Goal: Information Seeking & Learning: Compare options

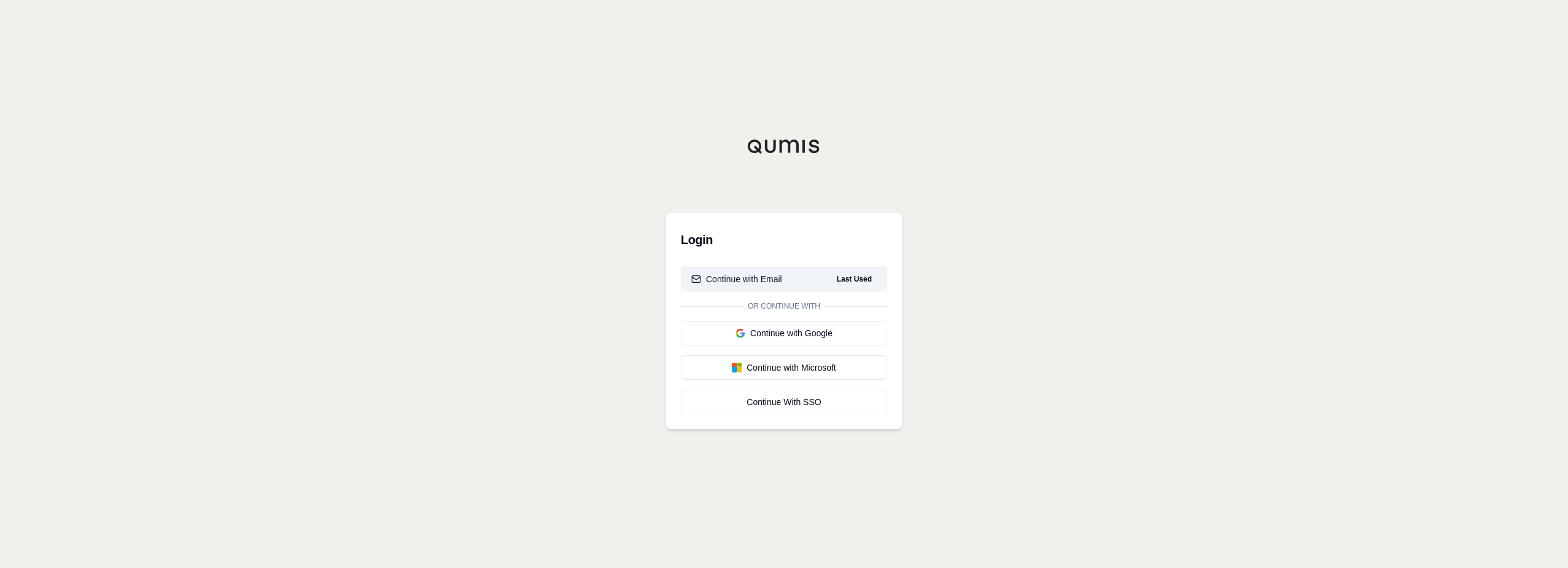
click at [728, 279] on div "Continue with Email" at bounding box center [737, 279] width 91 height 12
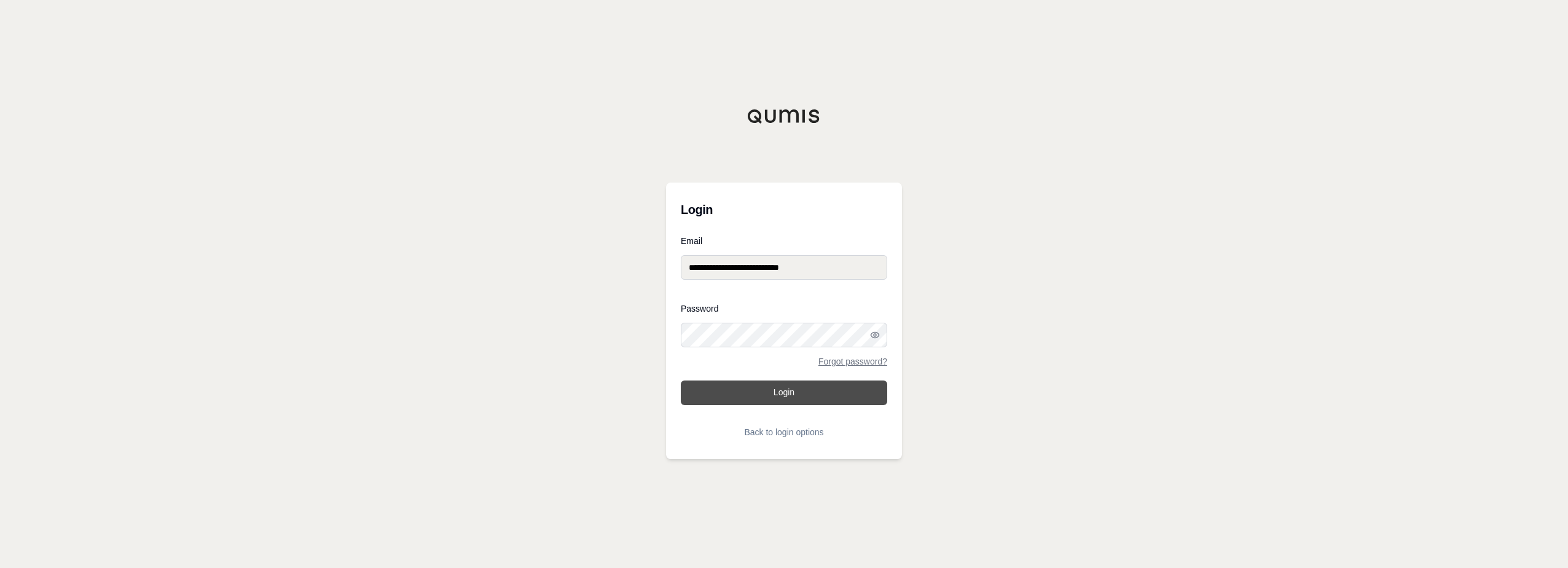
click at [787, 399] on button "Login" at bounding box center [784, 393] width 207 height 24
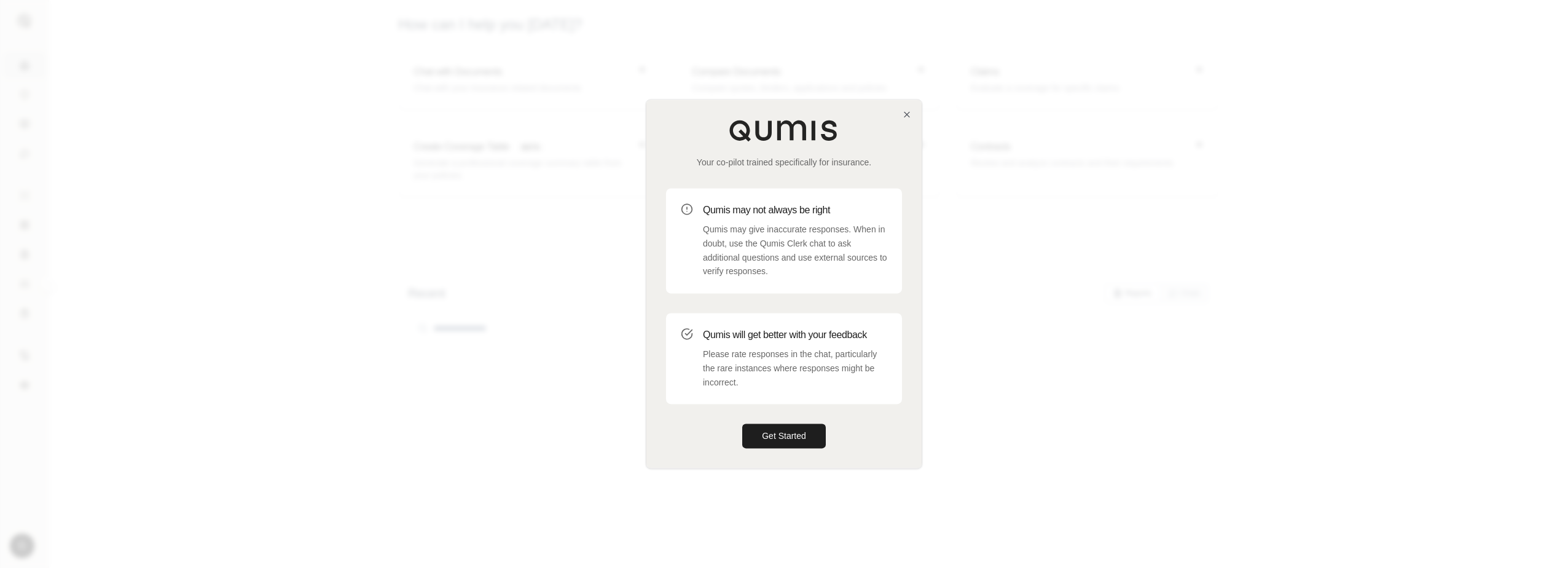
drag, startPoint x: 777, startPoint y: 428, endPoint x: 777, endPoint y: 420, distance: 8.0
click at [777, 427] on button "Get Started" at bounding box center [784, 436] width 83 height 24
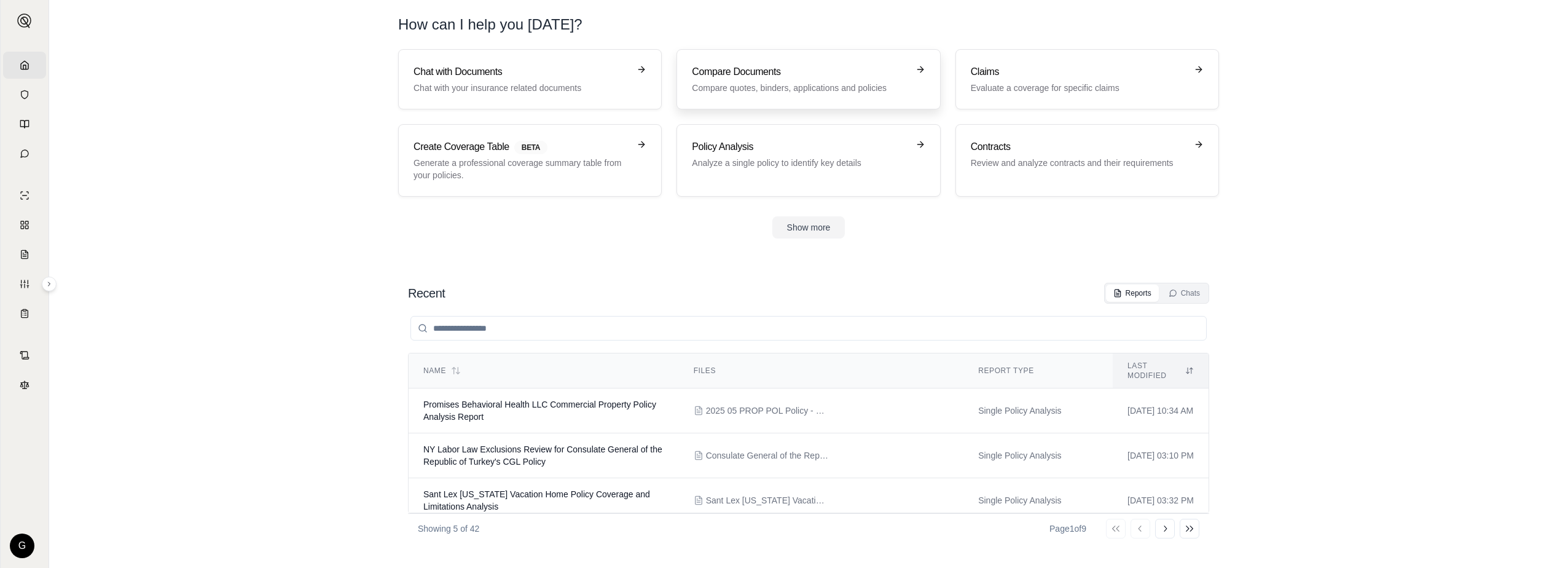
click at [739, 80] on div "Compare Documents Compare quotes, binders, applications and policies" at bounding box center [800, 80] width 215 height 30
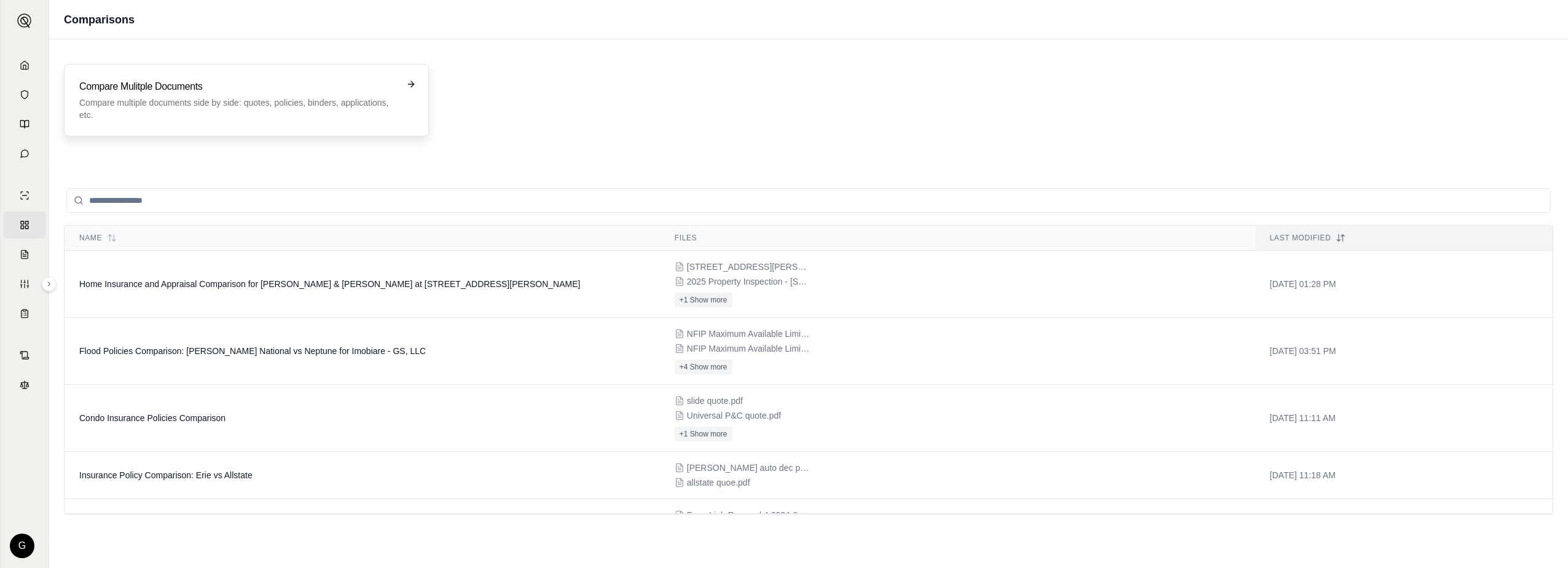
click at [298, 96] on p "Compare multiple documents side by side: quotes, policies, binders, application…" at bounding box center [238, 108] width 317 height 24
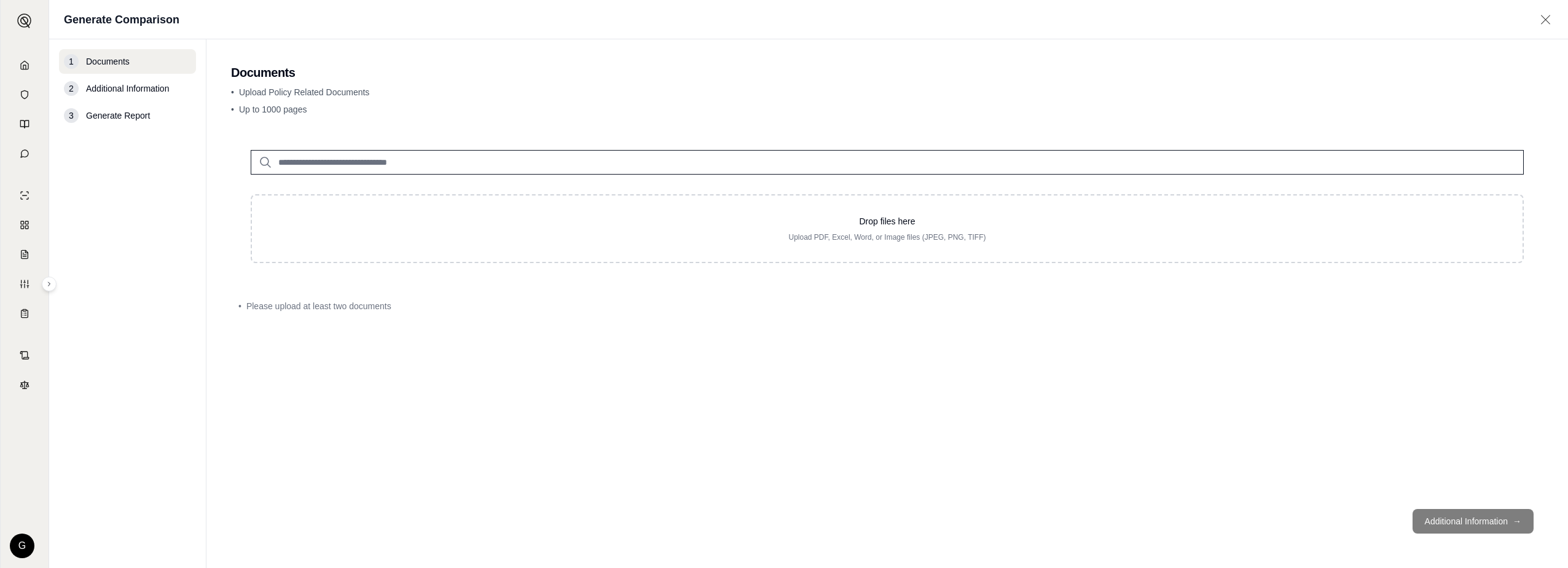
click at [330, 155] on input "search" at bounding box center [887, 162] width 1273 height 24
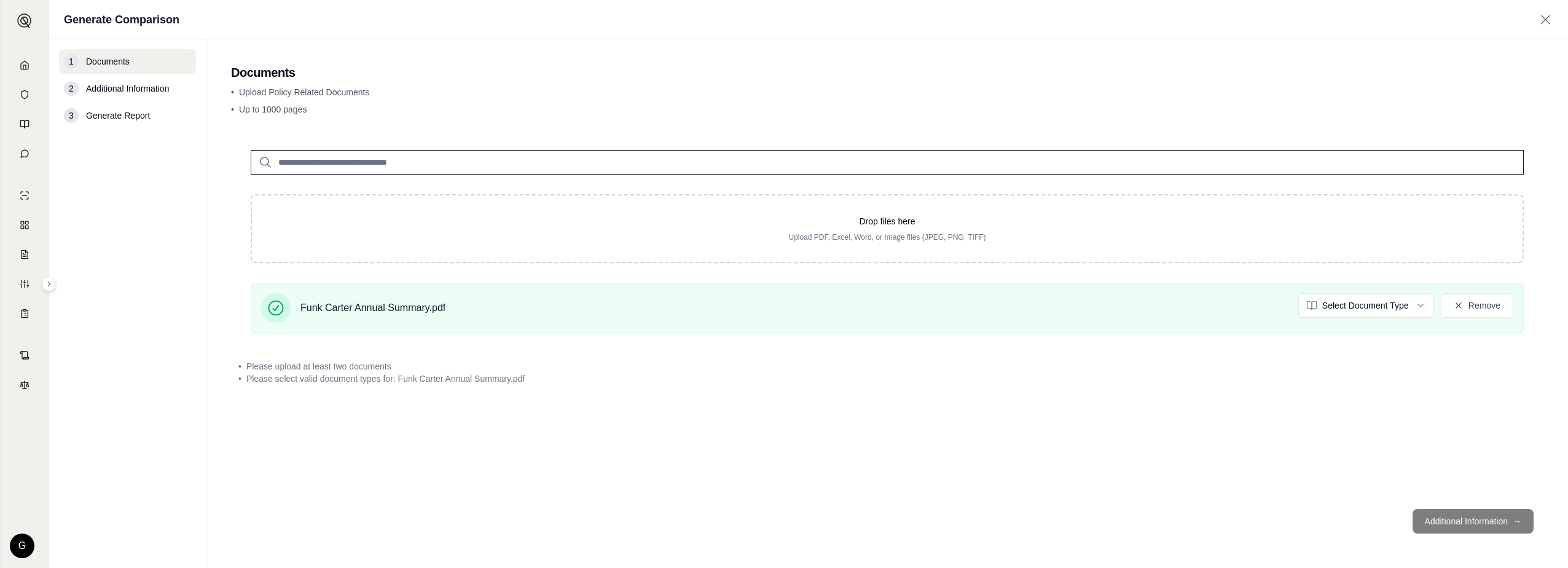
drag, startPoint x: 1288, startPoint y: 89, endPoint x: 1345, endPoint y: 114, distance: 62.2
click at [1288, 90] on p "• Upload Policy Related Documents" at bounding box center [887, 92] width 1313 height 12
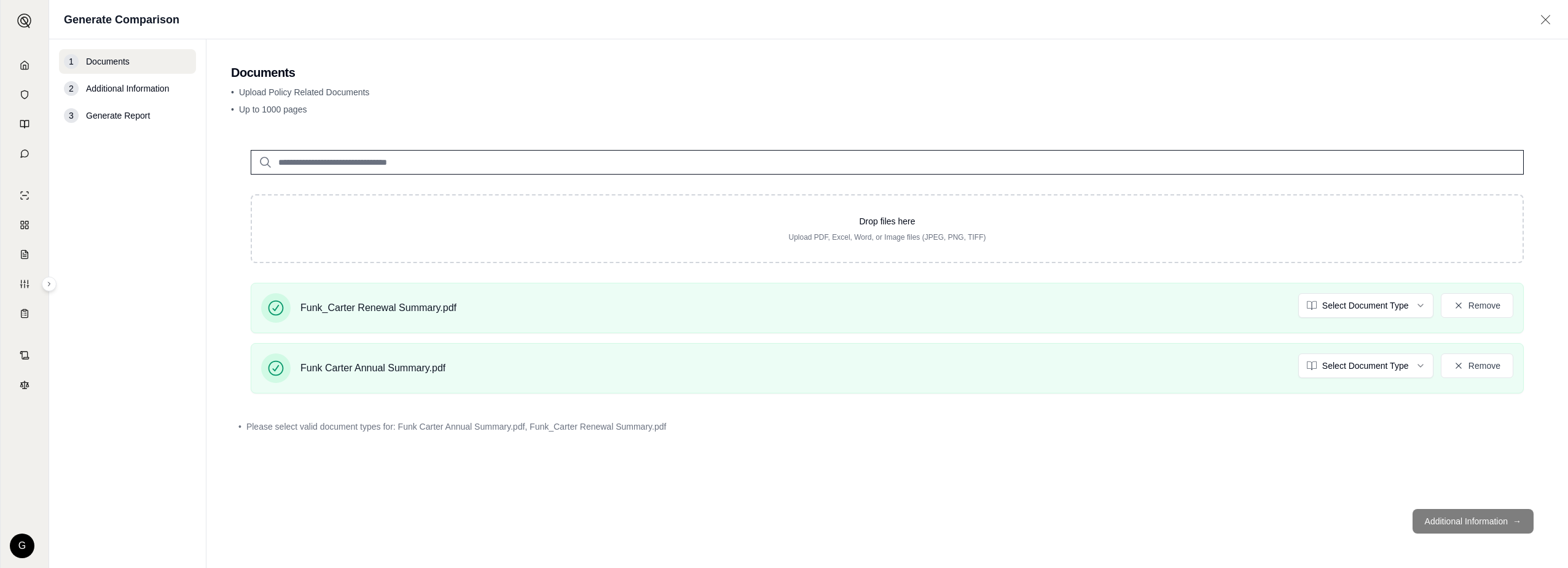
click at [1493, 526] on footer "Additional Information →" at bounding box center [887, 521] width 1313 height 44
click at [1483, 519] on footer "Additional Information →" at bounding box center [887, 521] width 1313 height 44
drag, startPoint x: 498, startPoint y: 431, endPoint x: 309, endPoint y: 209, distance: 291.6
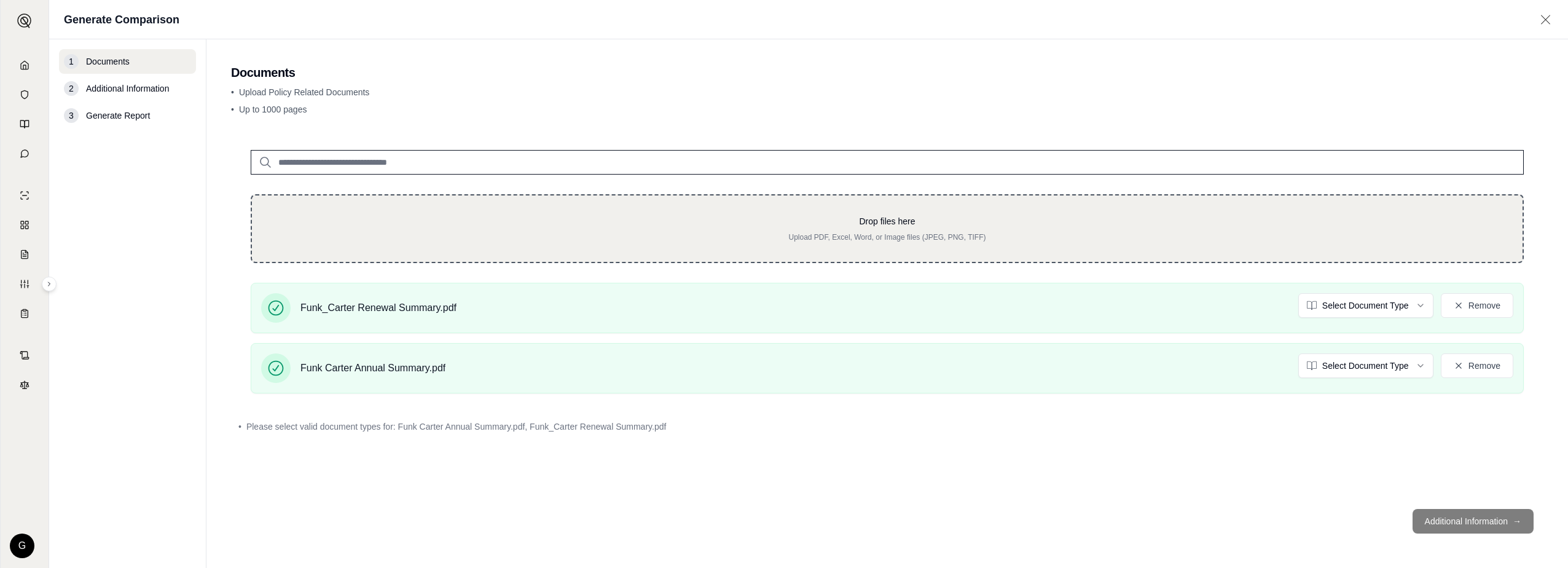
click at [498, 431] on span "Please select valid document types for: Funk Carter Annual Summary.pdf, Funk_Ca…" at bounding box center [456, 426] width 419 height 12
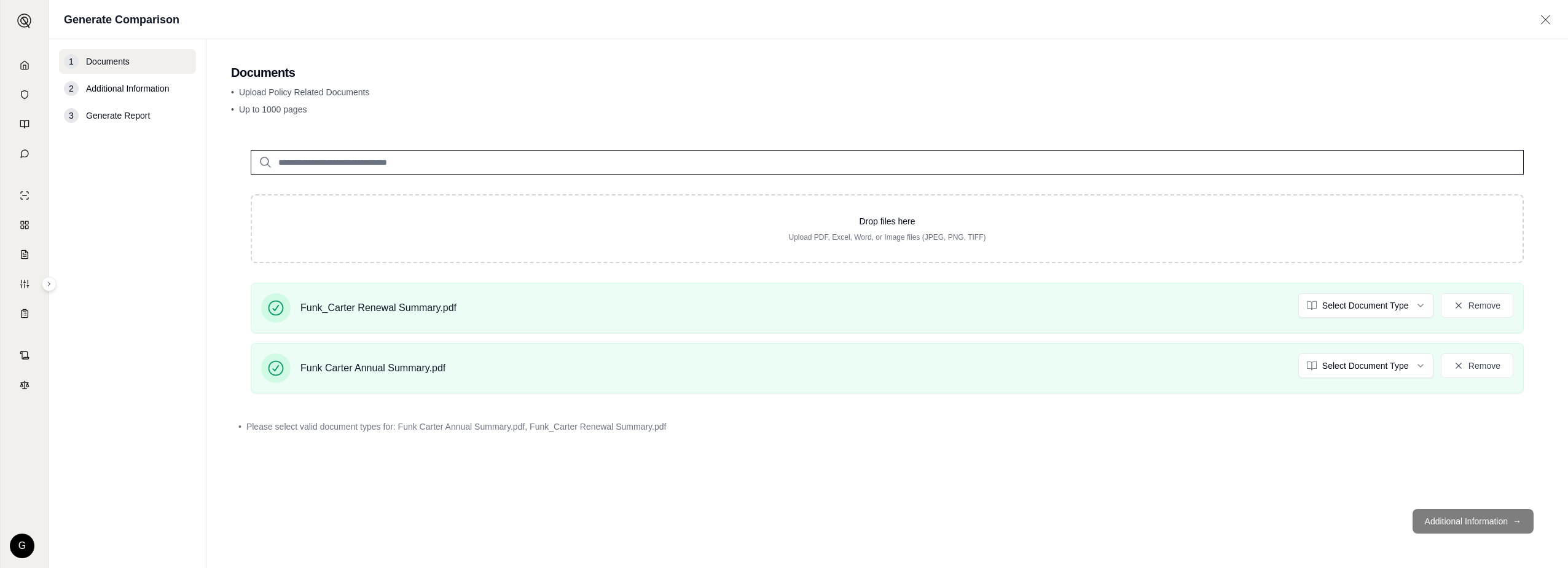
click at [1448, 522] on footer "Additional Information →" at bounding box center [887, 521] width 1313 height 44
click at [1448, 521] on footer "Additional Information →" at bounding box center [887, 521] width 1313 height 44
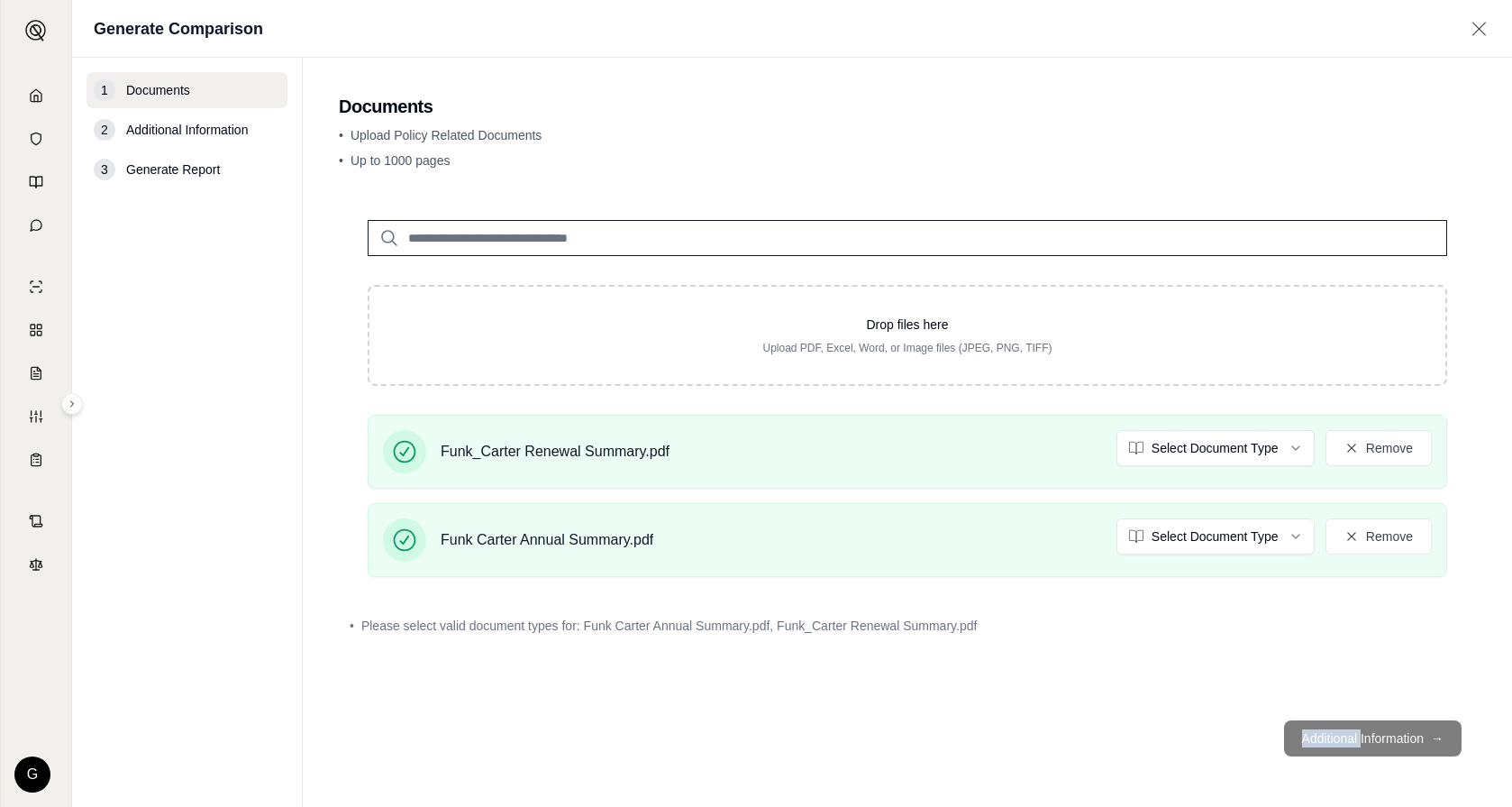
click at [764, 744] on footer "Additional Information →" at bounding box center [906, 737] width 1137 height 65
click at [1269, 449] on html "Home Vault Prompts Chats Single Policy Comparisons Claims Custom Report Coverag…" at bounding box center [756, 404] width 1512 height 807
click at [1224, 533] on html "Document type updated successfully Home Vault Prompts Chats Single Policy Compa…" at bounding box center [756, 404] width 1512 height 807
click at [1299, 537] on html "Home Vault Prompts Chats Single Policy Comparisons Claims Custom Report Coverag…" at bounding box center [756, 404] width 1512 height 807
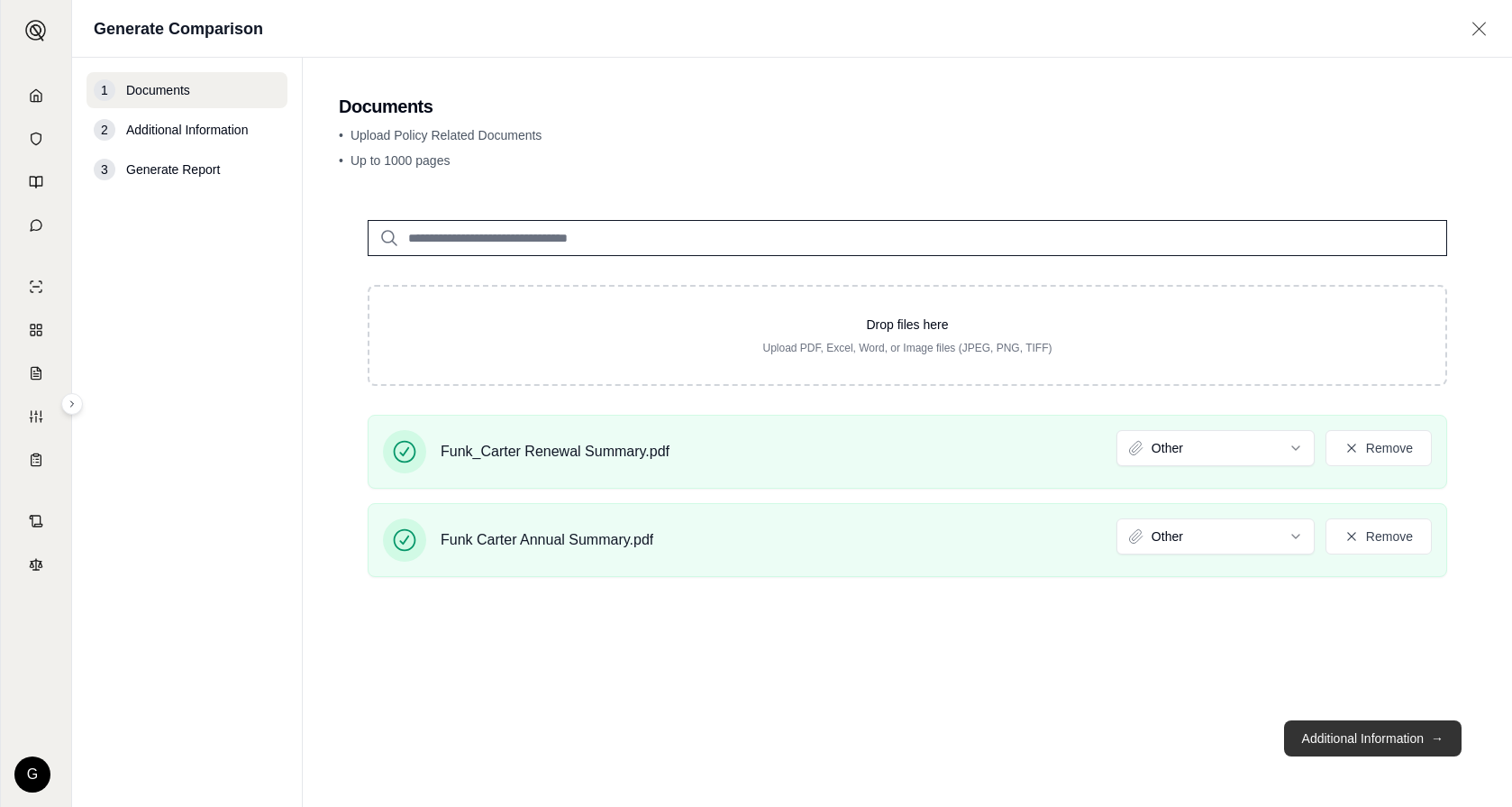
click at [1341, 734] on button "Additional Information →" at bounding box center [1372, 738] width 178 height 36
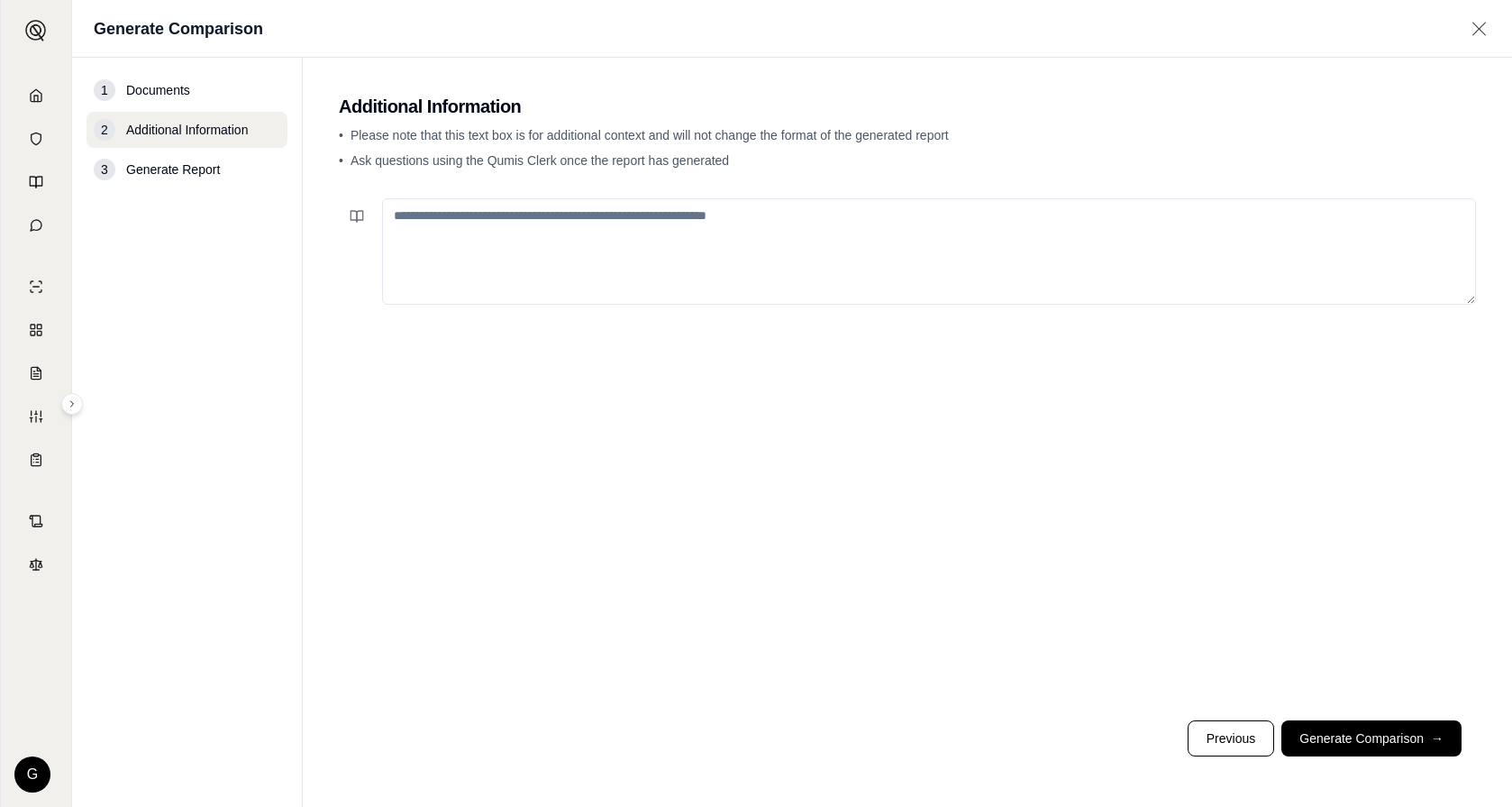
click at [654, 255] on textarea at bounding box center [928, 251] width 1094 height 106
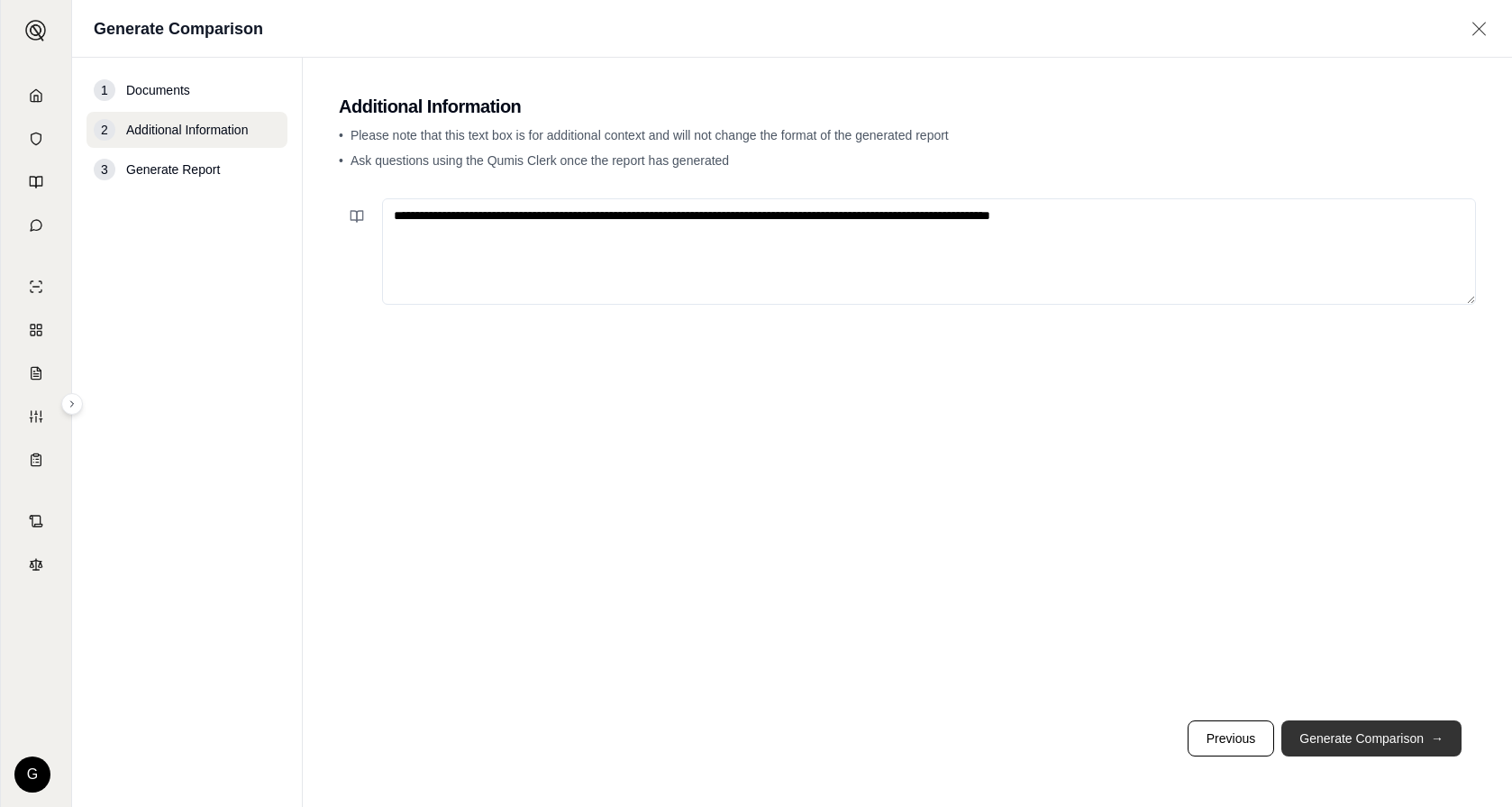
type textarea "**********"
click at [1372, 744] on button "Generate Comparison →" at bounding box center [1372, 738] width 181 height 36
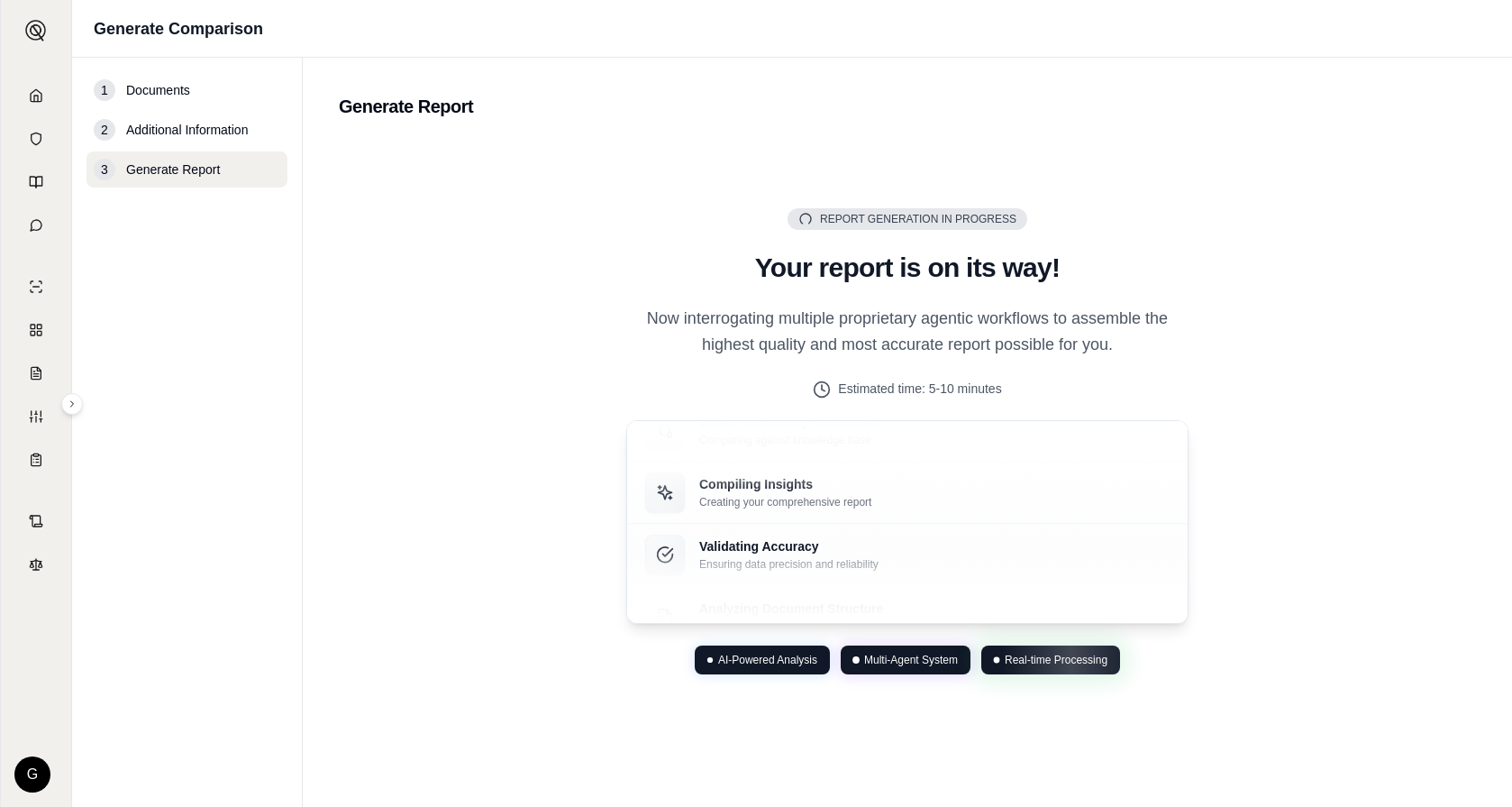
click at [1341, 605] on div "Report Generation in Progress Generating Report Your report is on its way! Now …" at bounding box center [906, 440] width 1137 height 601
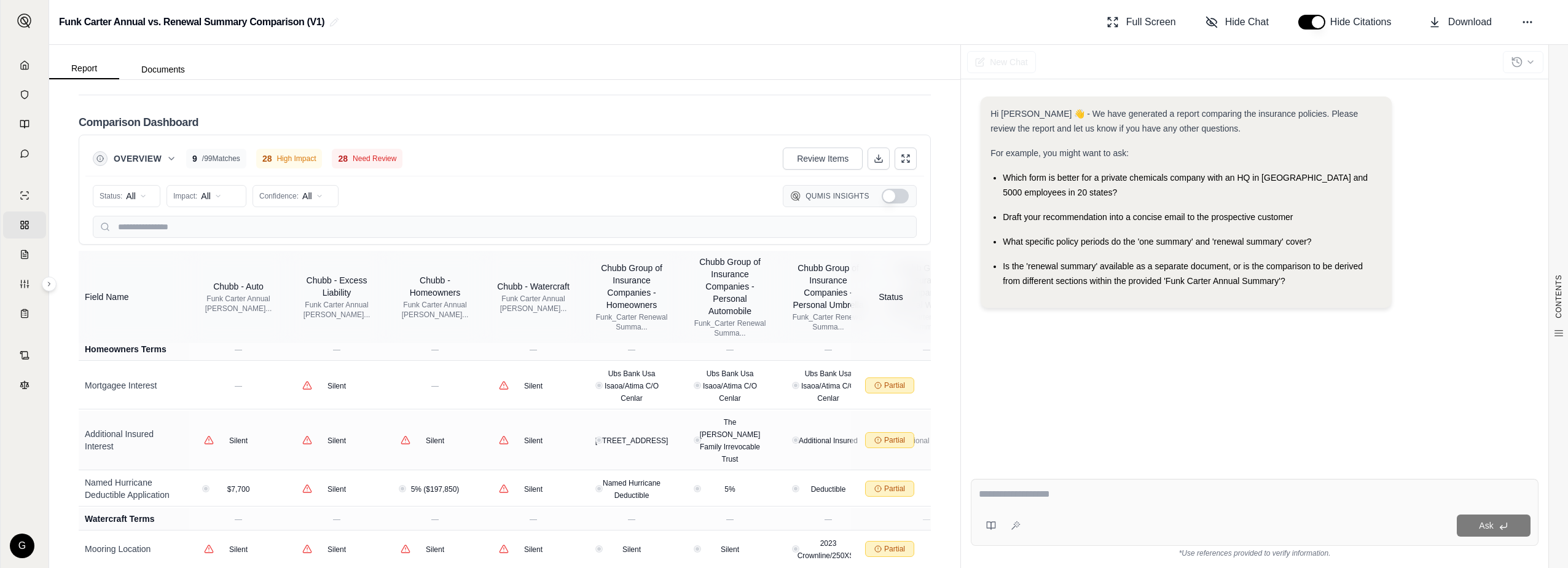
scroll to position [2966, 0]
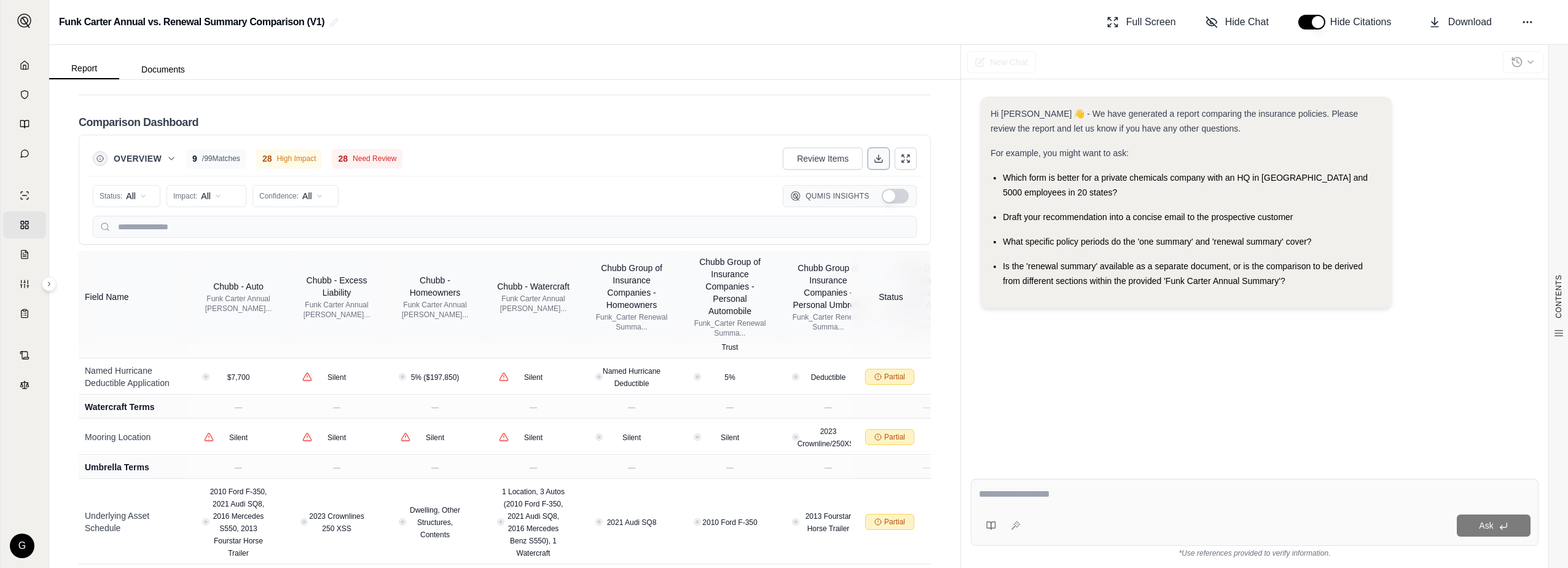
click at [874, 154] on icon at bounding box center [879, 159] width 10 height 10
click at [1057, 488] on textarea at bounding box center [1254, 494] width 552 height 15
type textarea "**********"
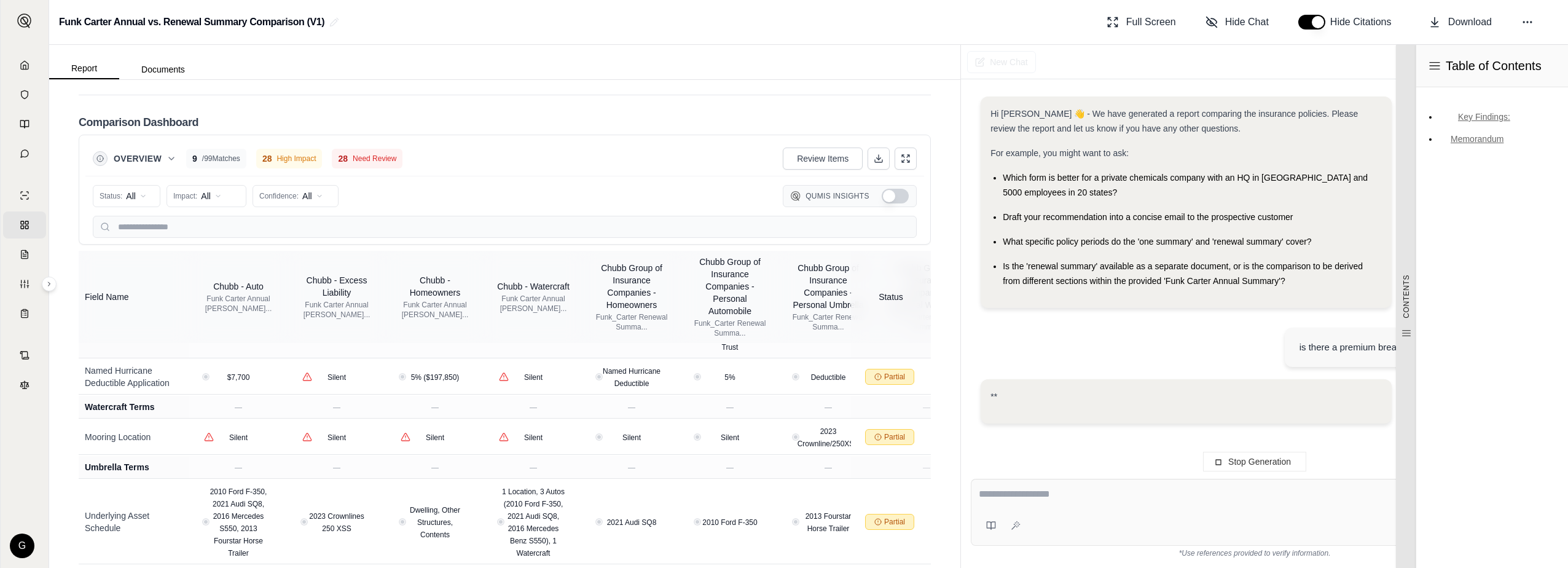
scroll to position [0, 0]
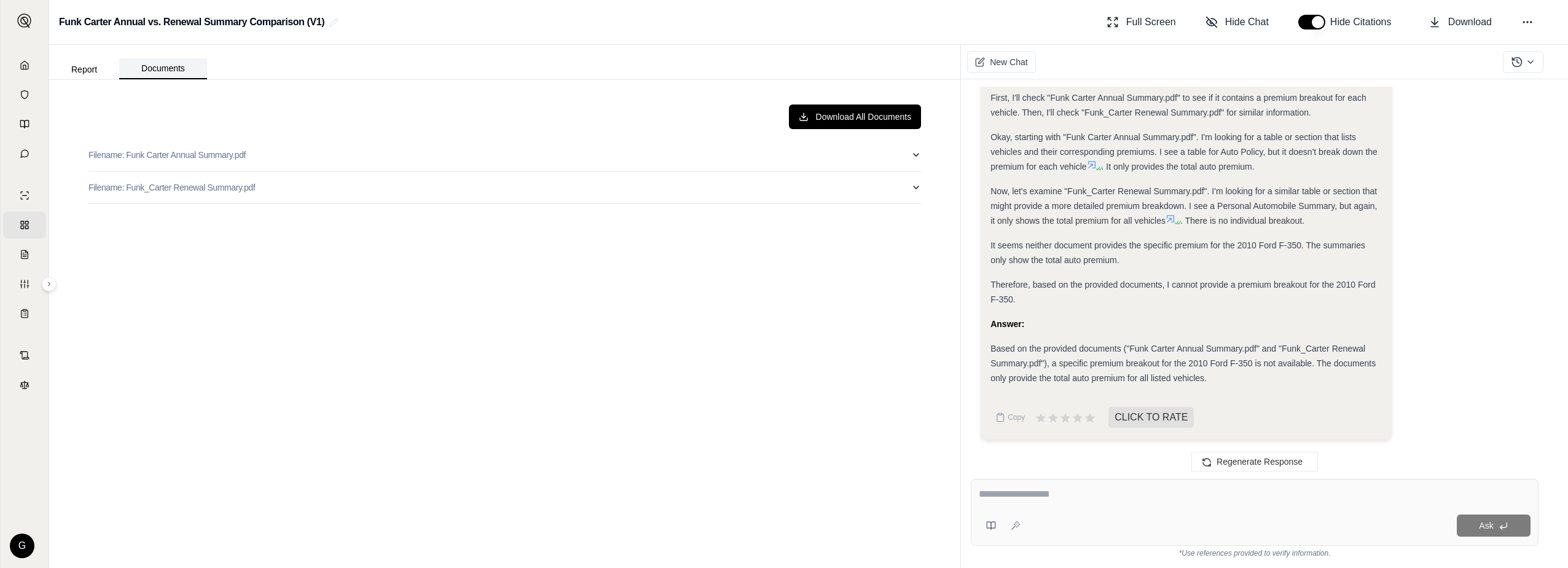
click at [155, 70] on button "Documents" at bounding box center [163, 69] width 88 height 21
click at [92, 66] on button "Report" at bounding box center [84, 69] width 70 height 20
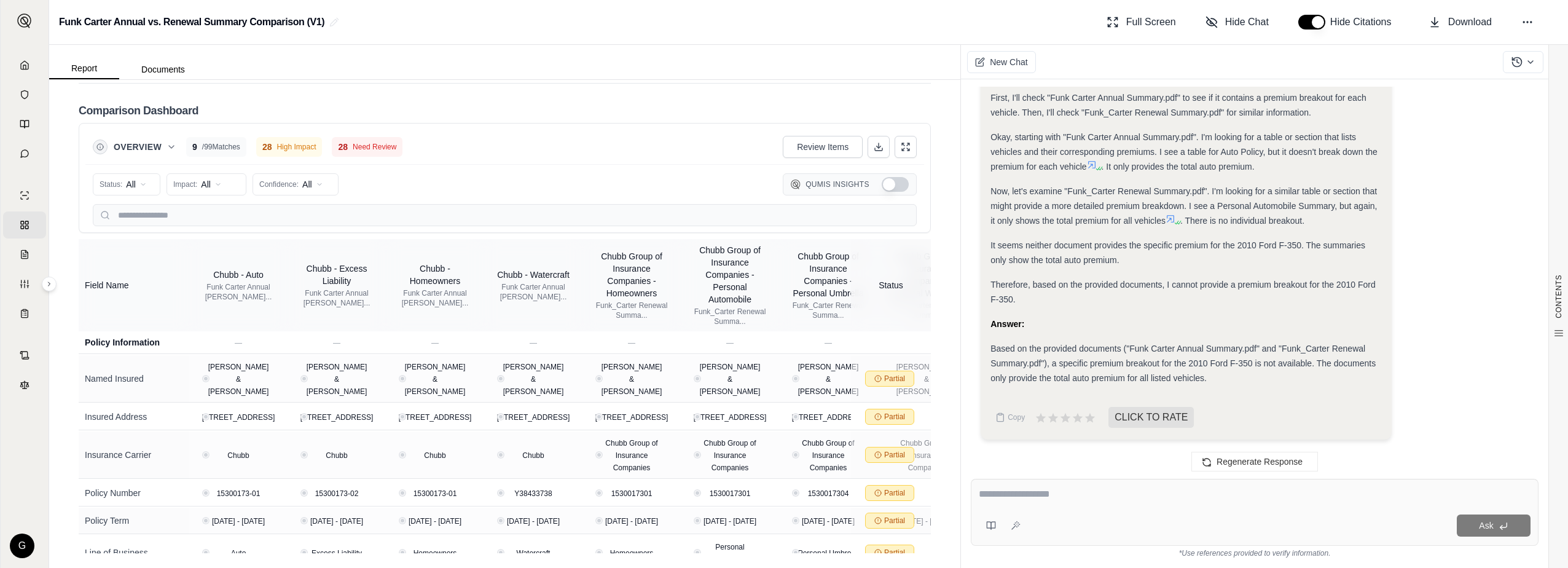
scroll to position [2418, 0]
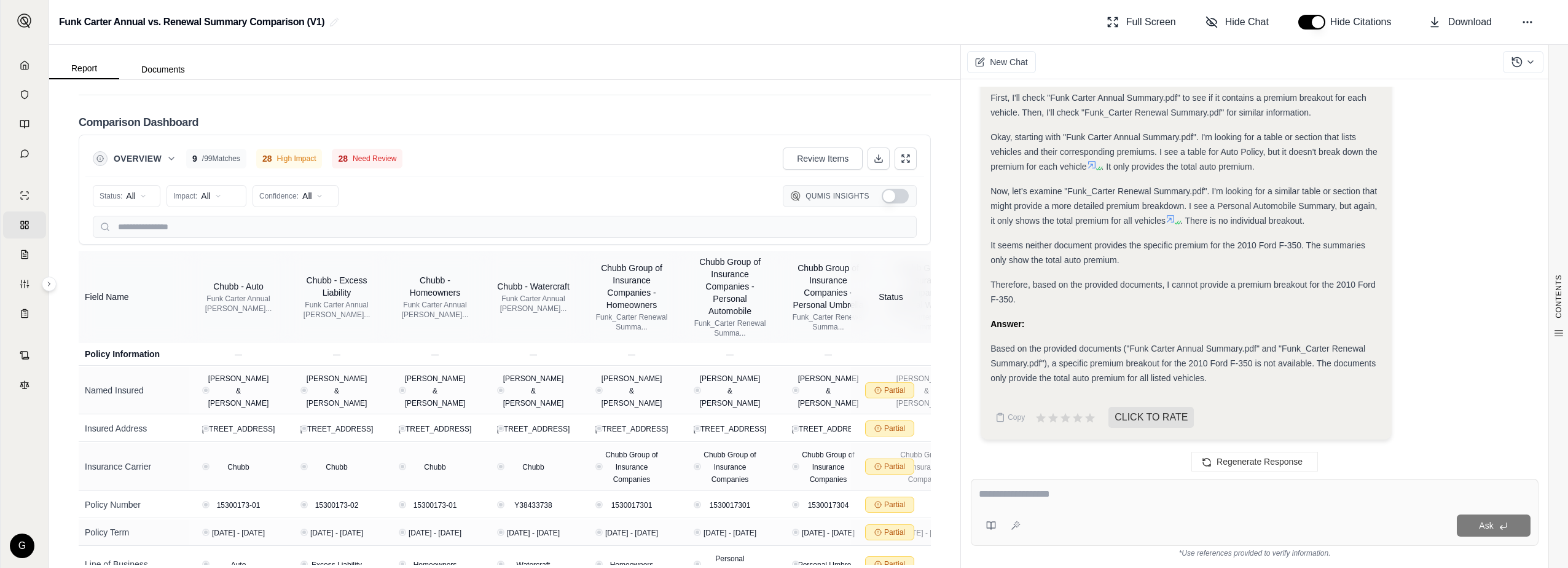
click at [28, 66] on link "Home" at bounding box center [24, 65] width 43 height 27
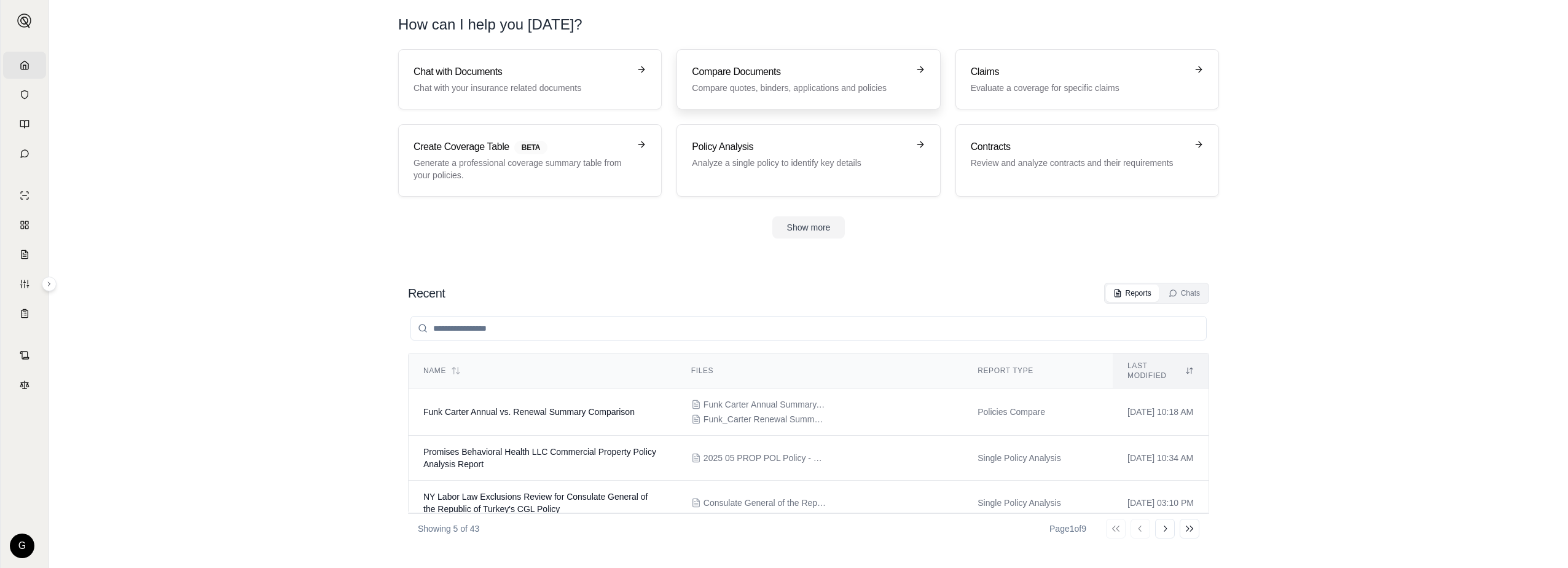
click at [802, 82] on p "Compare quotes, binders, applications and policies" at bounding box center [800, 87] width 215 height 12
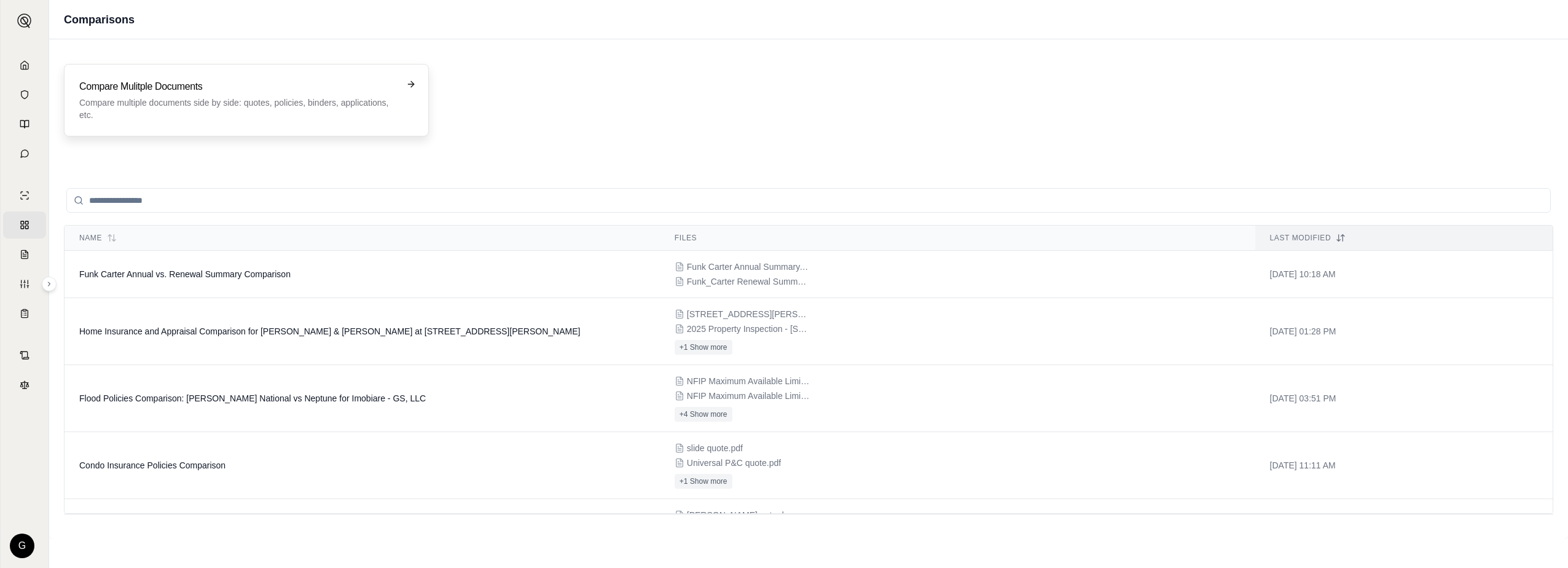
click at [409, 83] on icon at bounding box center [410, 84] width 10 height 10
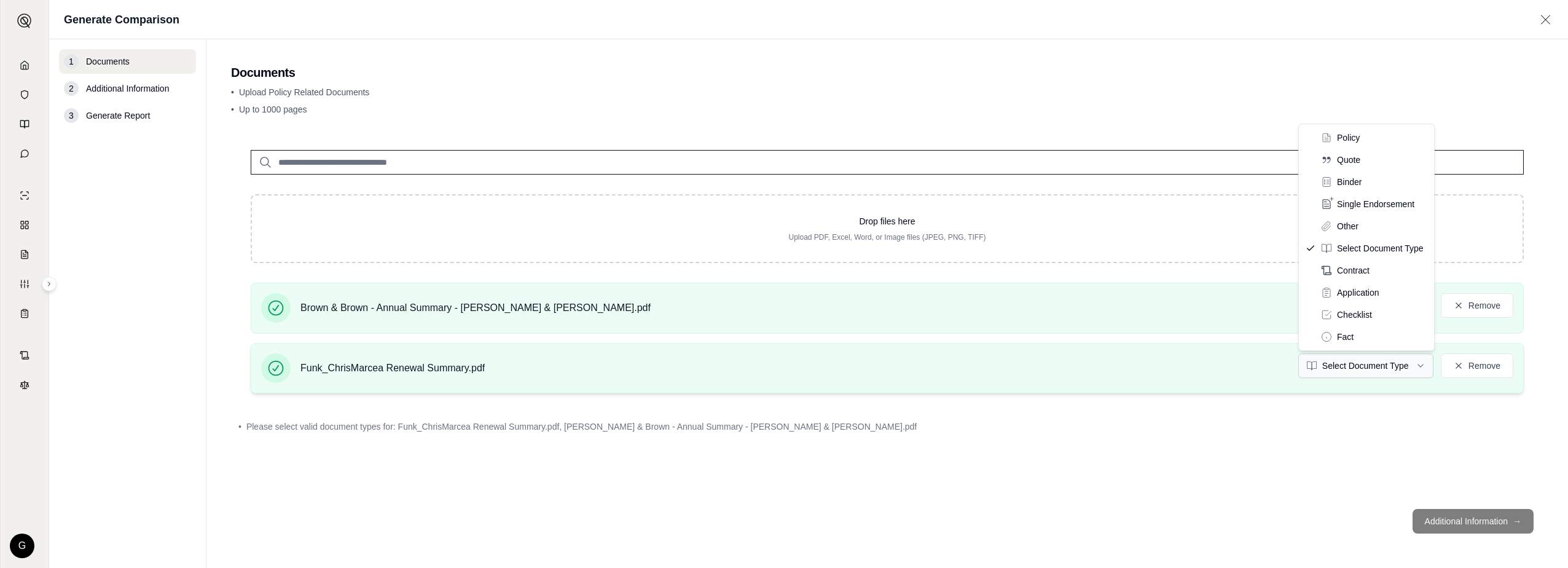
click at [1366, 367] on html "Home Vault Prompts Chats Single Policy Comparisons Claims Custom Report Coverag…" at bounding box center [784, 284] width 1568 height 568
click at [1356, 365] on html "Home Vault Prompts Chats Single Policy Comparisons Claims Custom Report Coverag…" at bounding box center [784, 284] width 1568 height 568
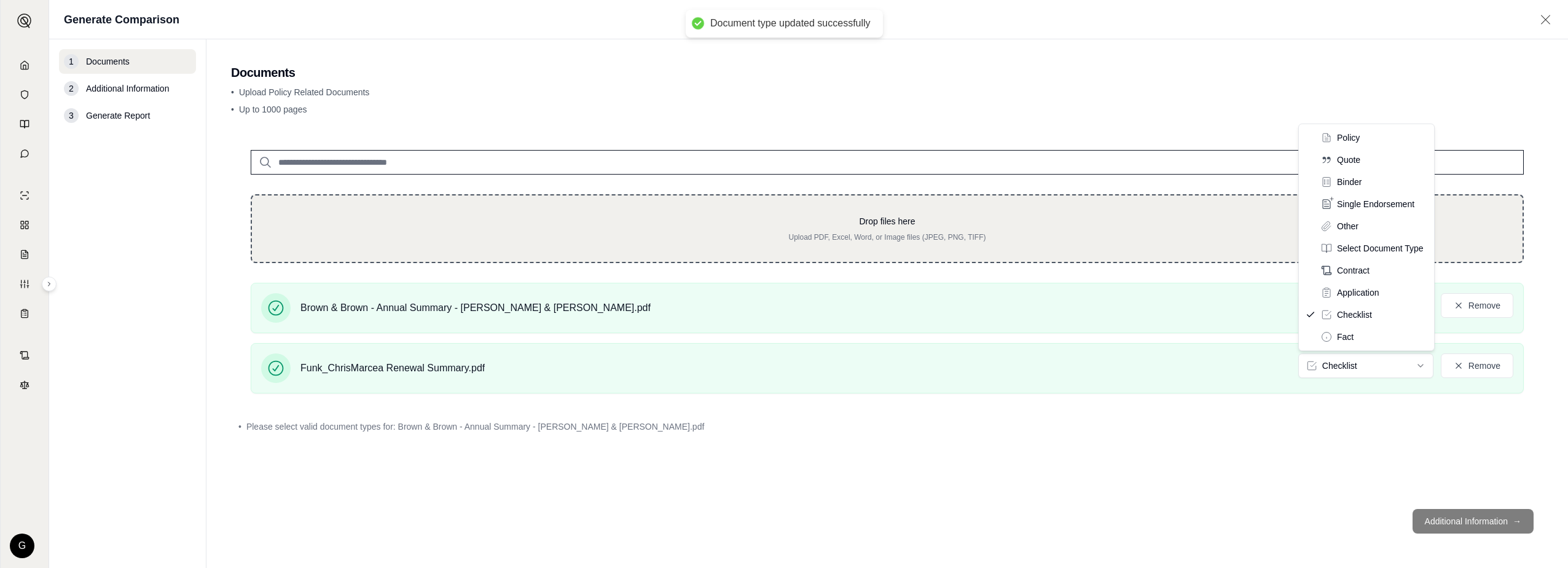
drag, startPoint x: 1350, startPoint y: 297, endPoint x: 1355, endPoint y: 227, distance: 70.2
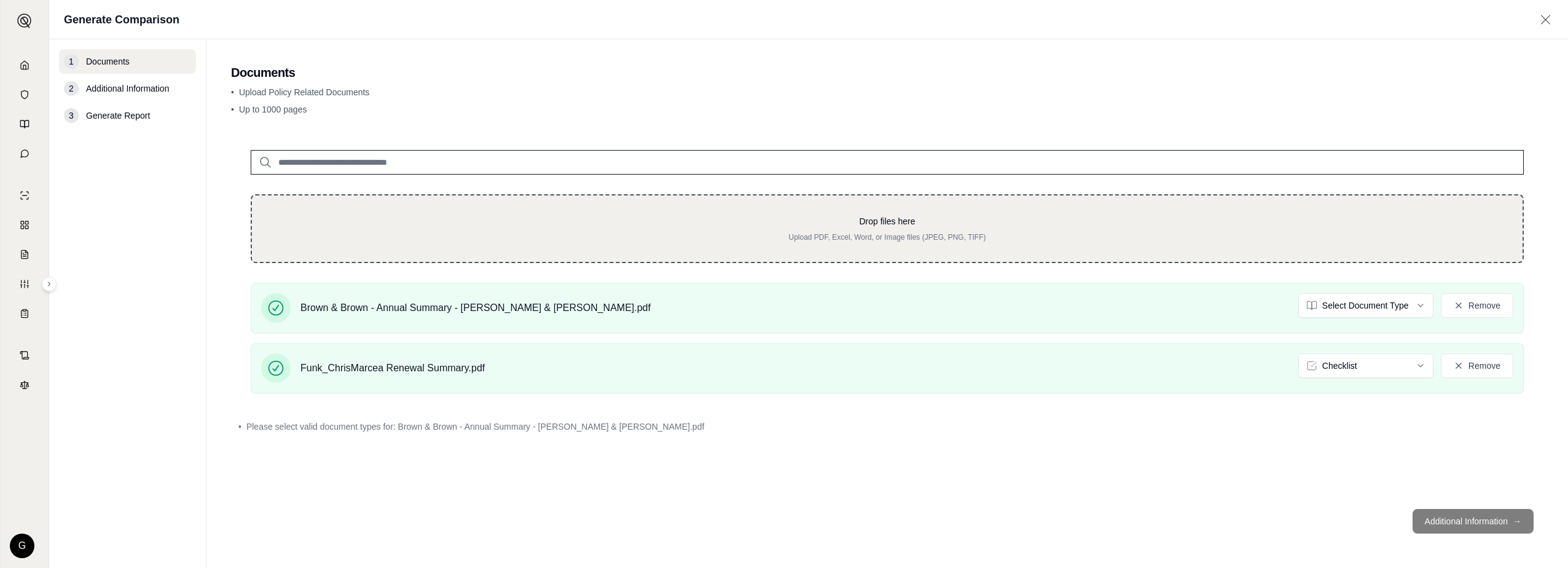
click at [1357, 225] on p "Drop files here" at bounding box center [888, 221] width 1231 height 12
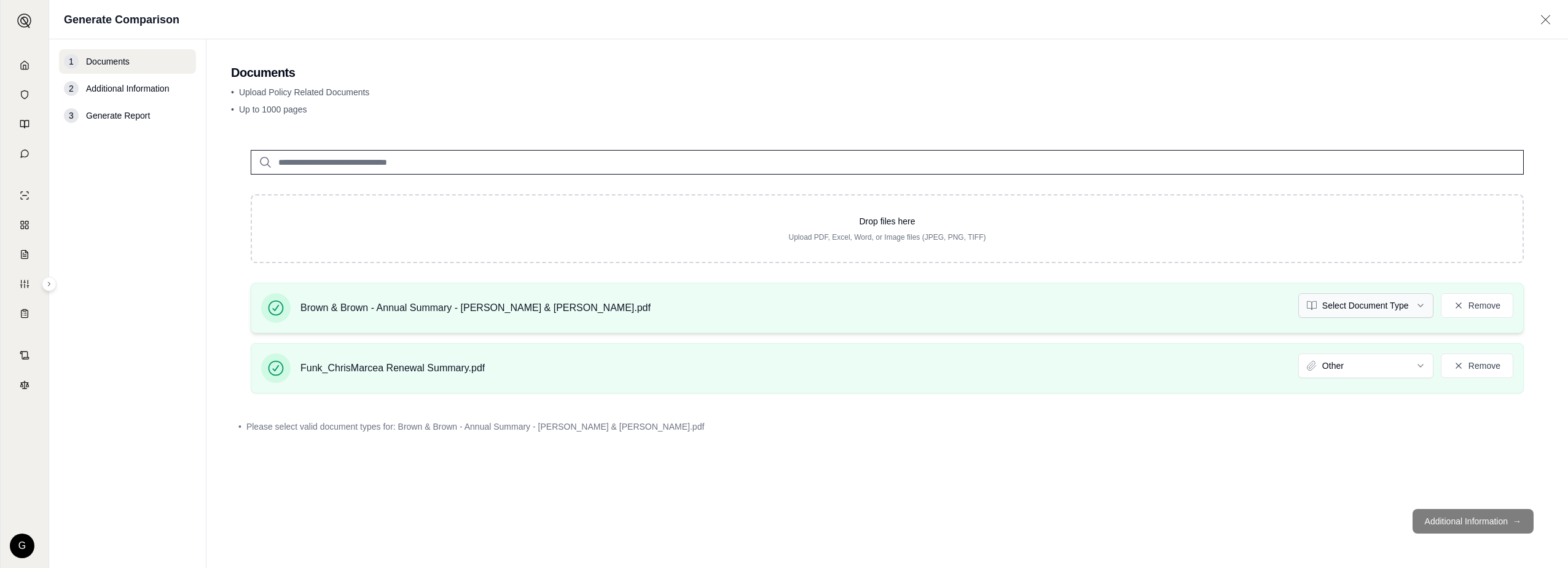
click at [1401, 311] on html "Home Vault Prompts Chats Single Policy Comparisons Claims Custom Report Coverag…" at bounding box center [784, 284] width 1568 height 568
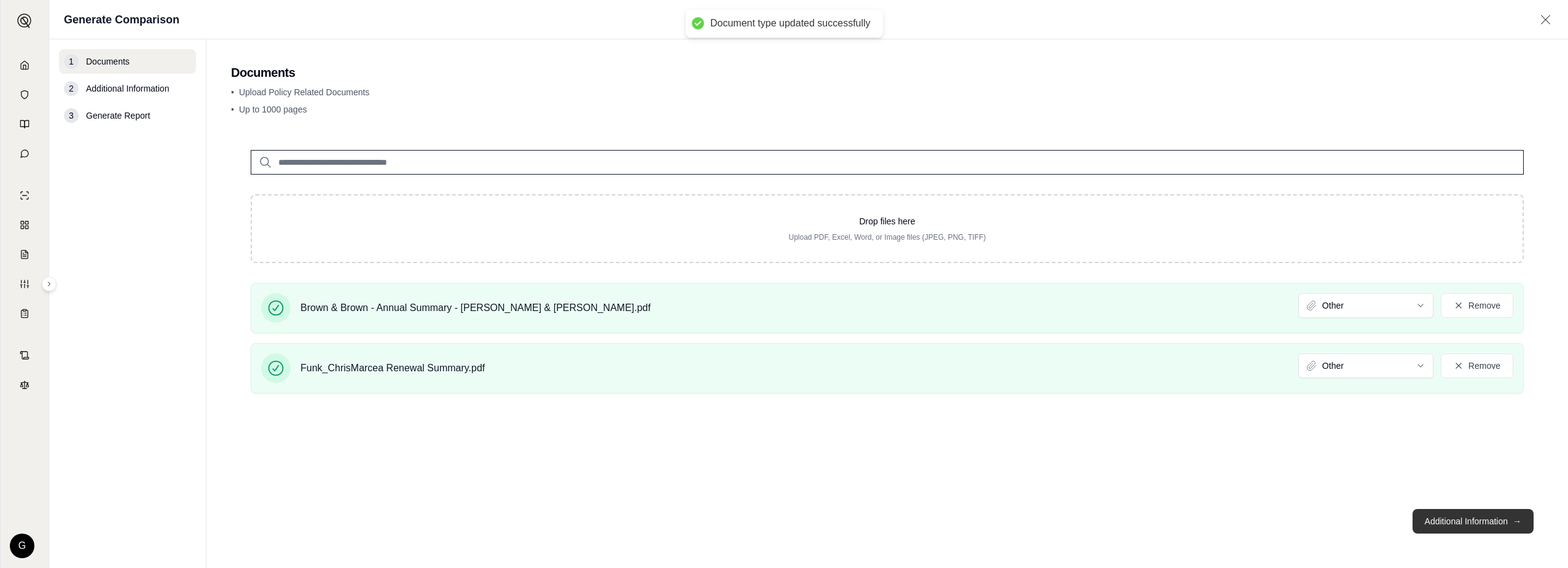
click at [1454, 524] on button "Additional Information →" at bounding box center [1473, 521] width 121 height 24
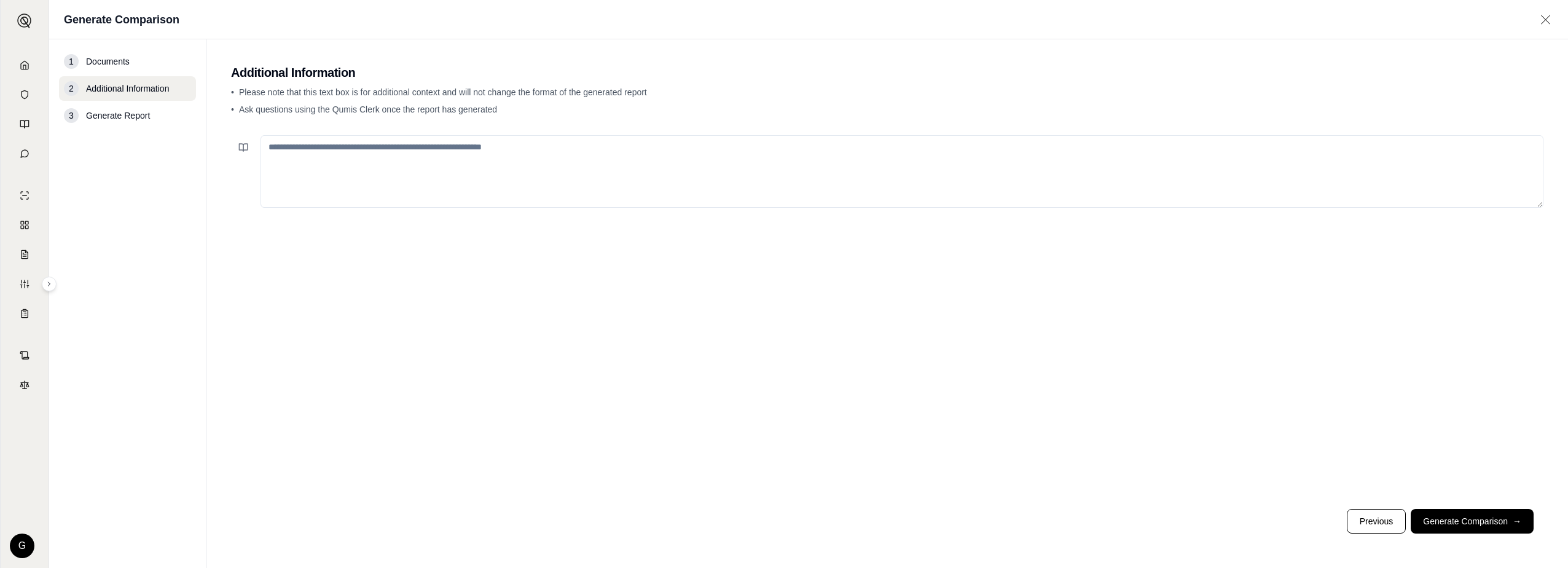
click at [539, 154] on textarea at bounding box center [902, 171] width 1283 height 73
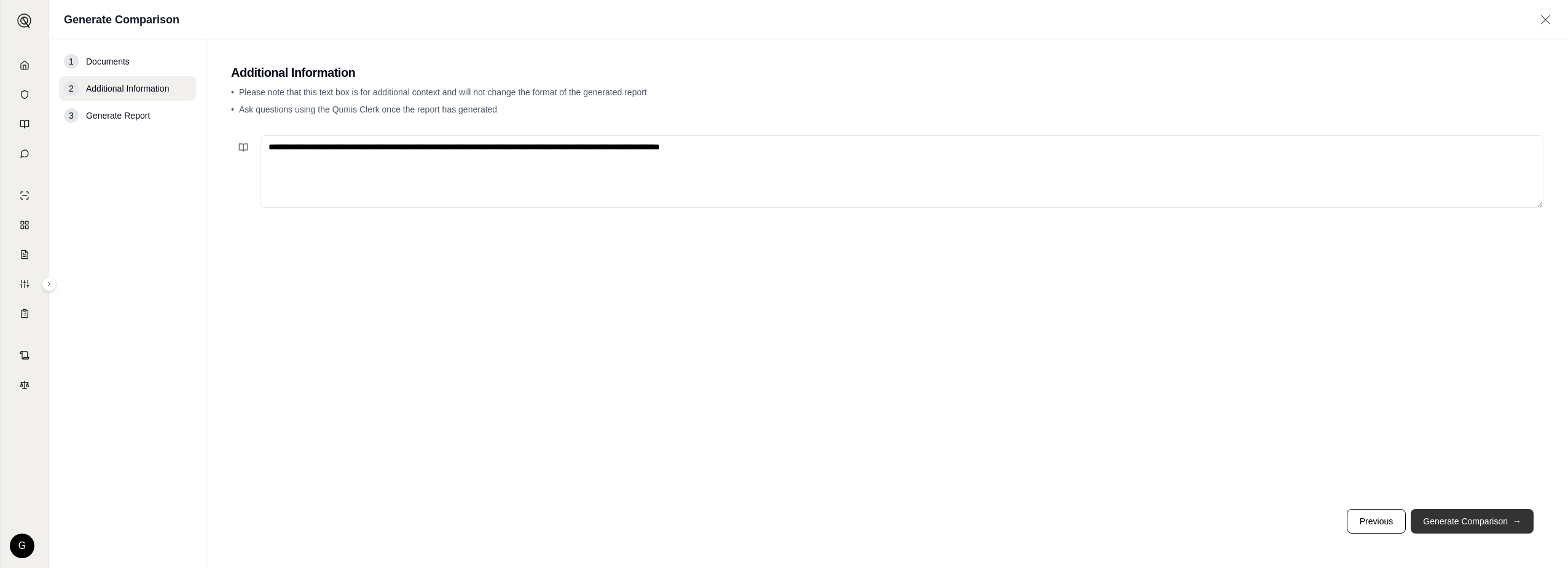
type textarea "**********"
click at [1422, 518] on button "Generate Comparison →" at bounding box center [1472, 521] width 123 height 24
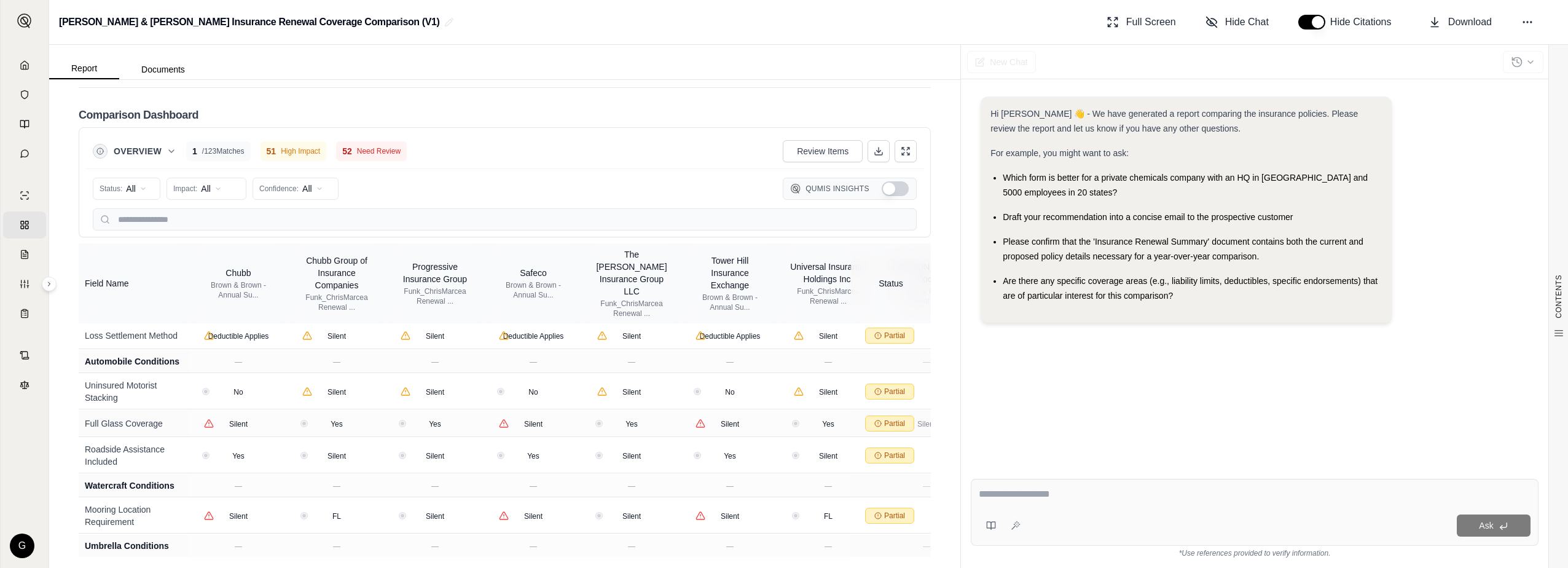
scroll to position [2275, 0]
click at [873, 160] on button at bounding box center [879, 155] width 22 height 22
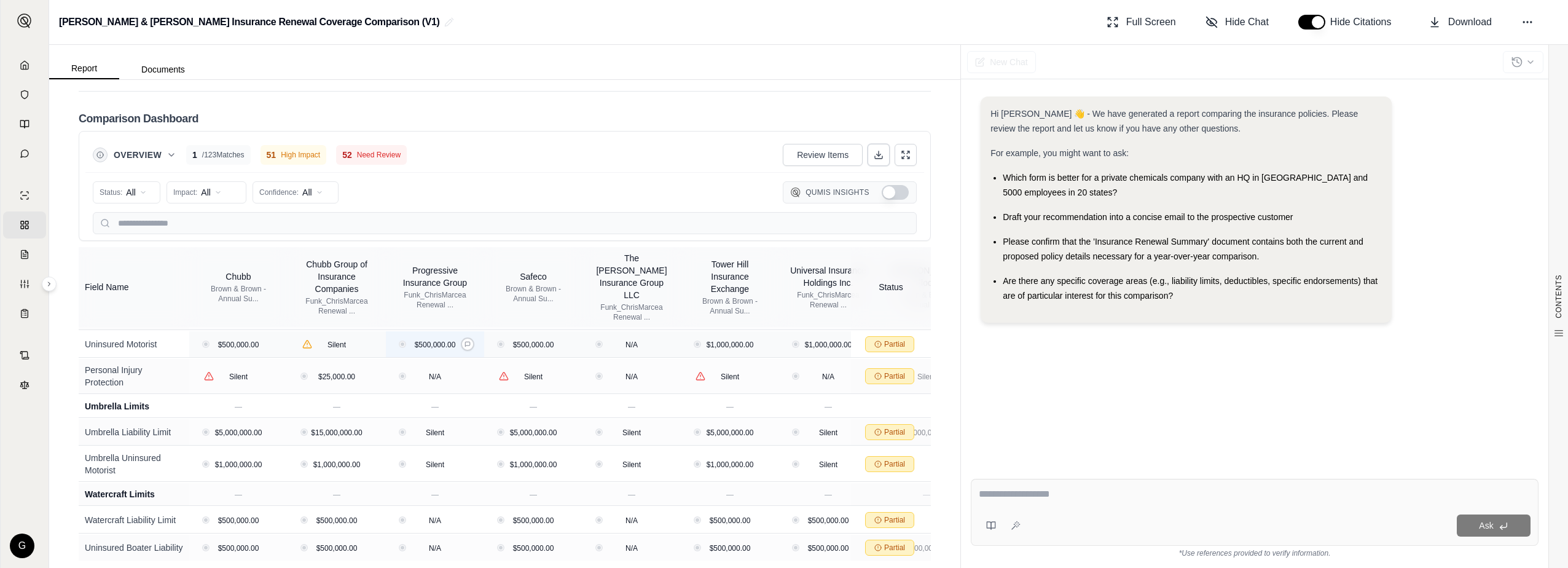
scroll to position [795, 0]
click at [1114, 500] on textarea at bounding box center [1254, 494] width 552 height 15
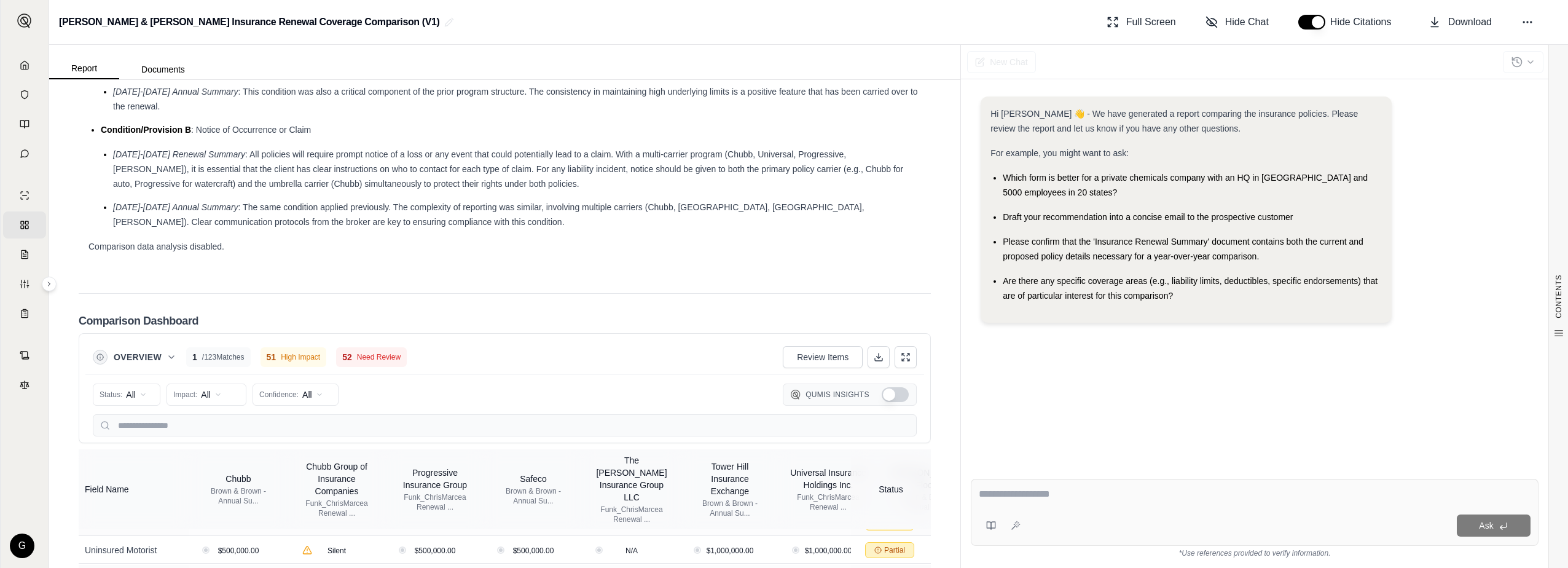
scroll to position [2098, 0]
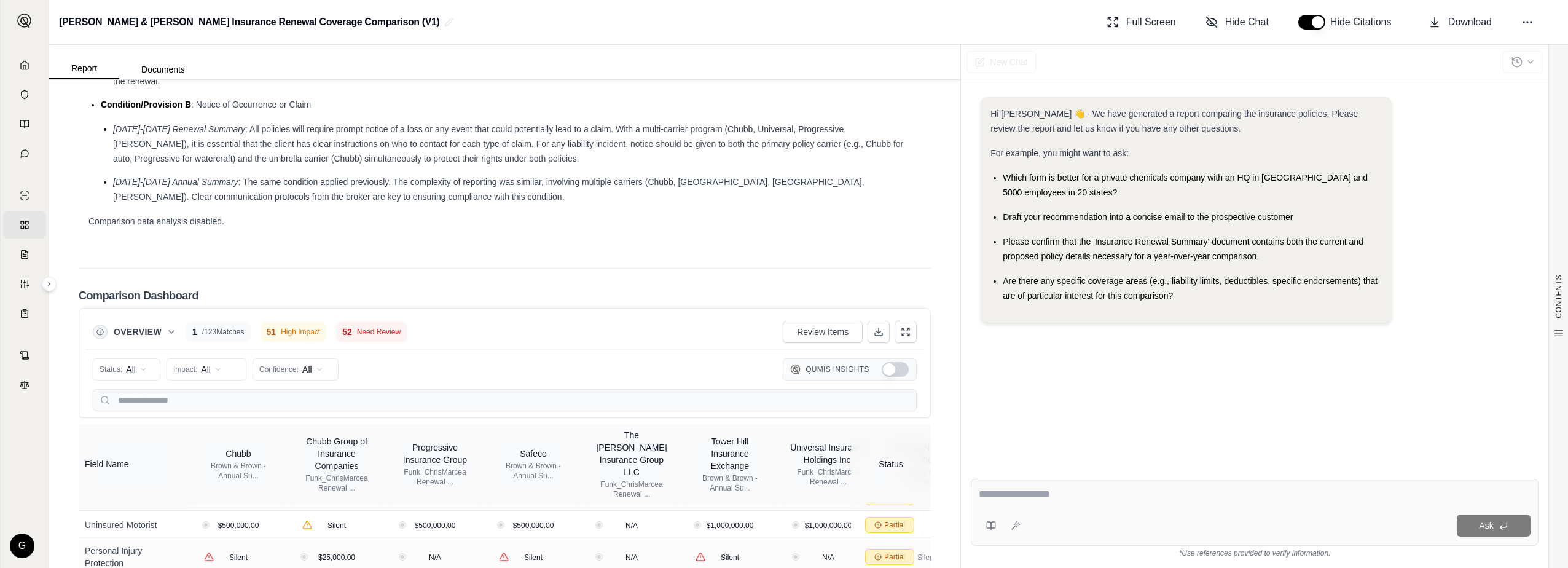
click at [1054, 494] on textarea at bounding box center [1254, 494] width 552 height 15
type textarea "**********"
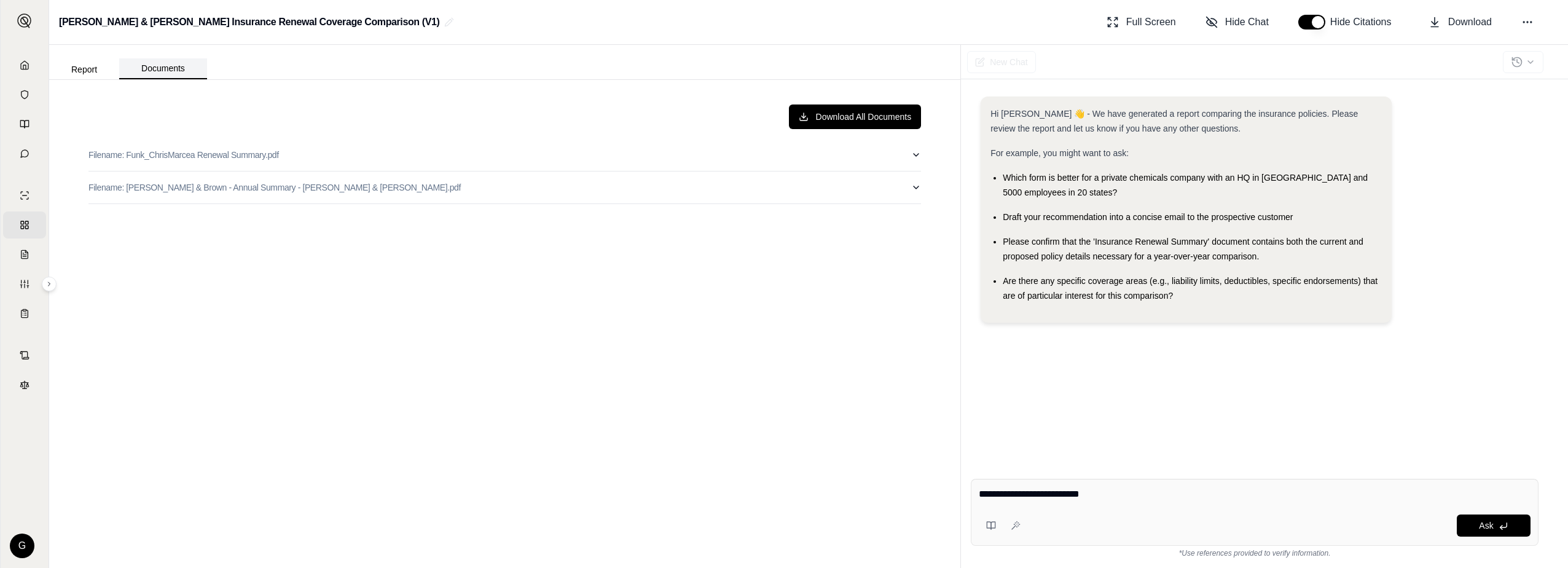
click at [183, 66] on button "Documents" at bounding box center [163, 69] width 88 height 21
click at [188, 187] on p "Filename: [PERSON_NAME] & Brown - Annual Summary - [PERSON_NAME] & [PERSON_NAME…" at bounding box center [274, 187] width 373 height 12
click at [89, 72] on button "Report" at bounding box center [84, 69] width 70 height 20
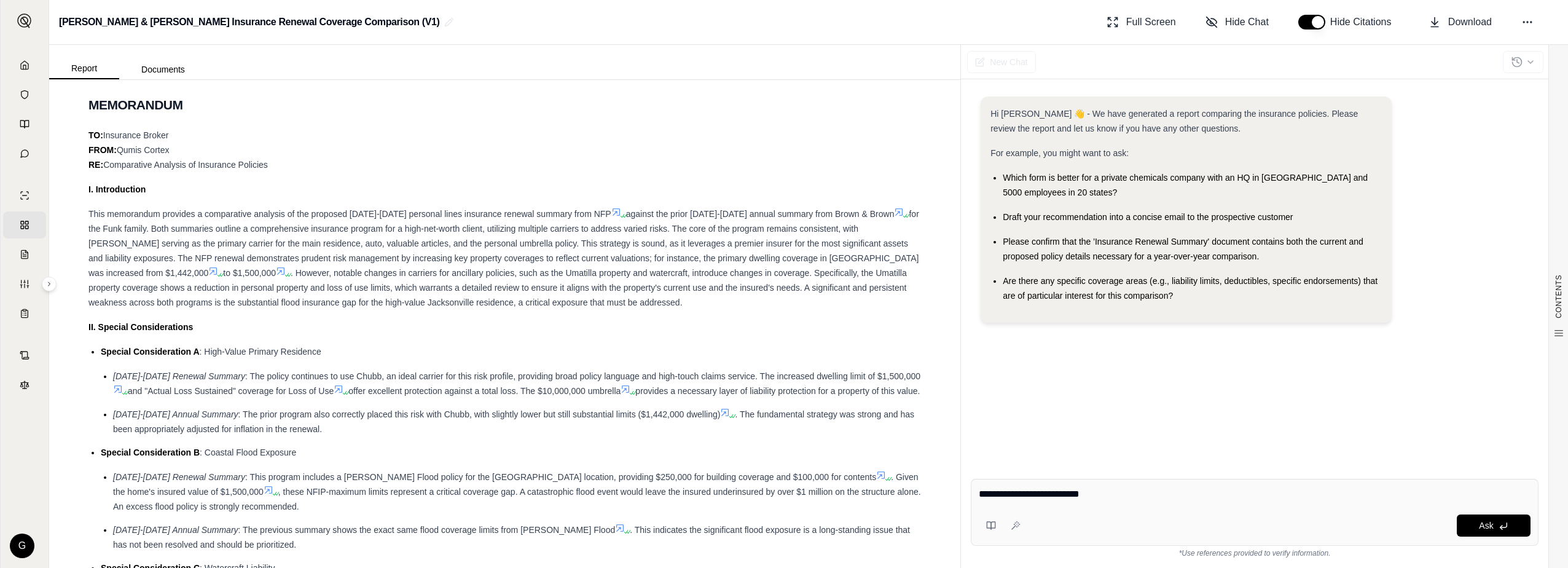
scroll to position [0, 0]
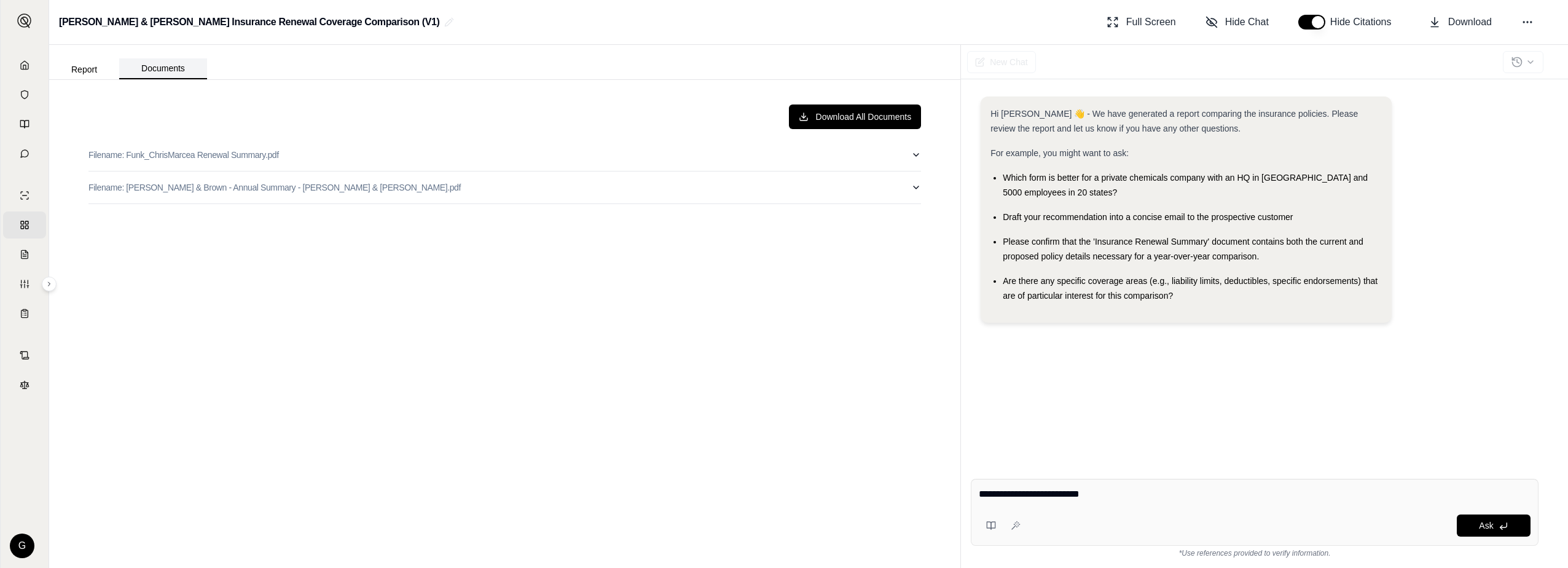
click at [183, 76] on button "Documents" at bounding box center [163, 69] width 88 height 21
click at [902, 180] on button "Filename: [PERSON_NAME] & Brown - Annual Summary - [PERSON_NAME] & [PERSON_NAME…" at bounding box center [505, 187] width 832 height 32
drag, startPoint x: 908, startPoint y: 212, endPoint x: 898, endPoint y: 212, distance: 10.0
click at [905, 212] on icon "More actions" at bounding box center [909, 213] width 10 height 10
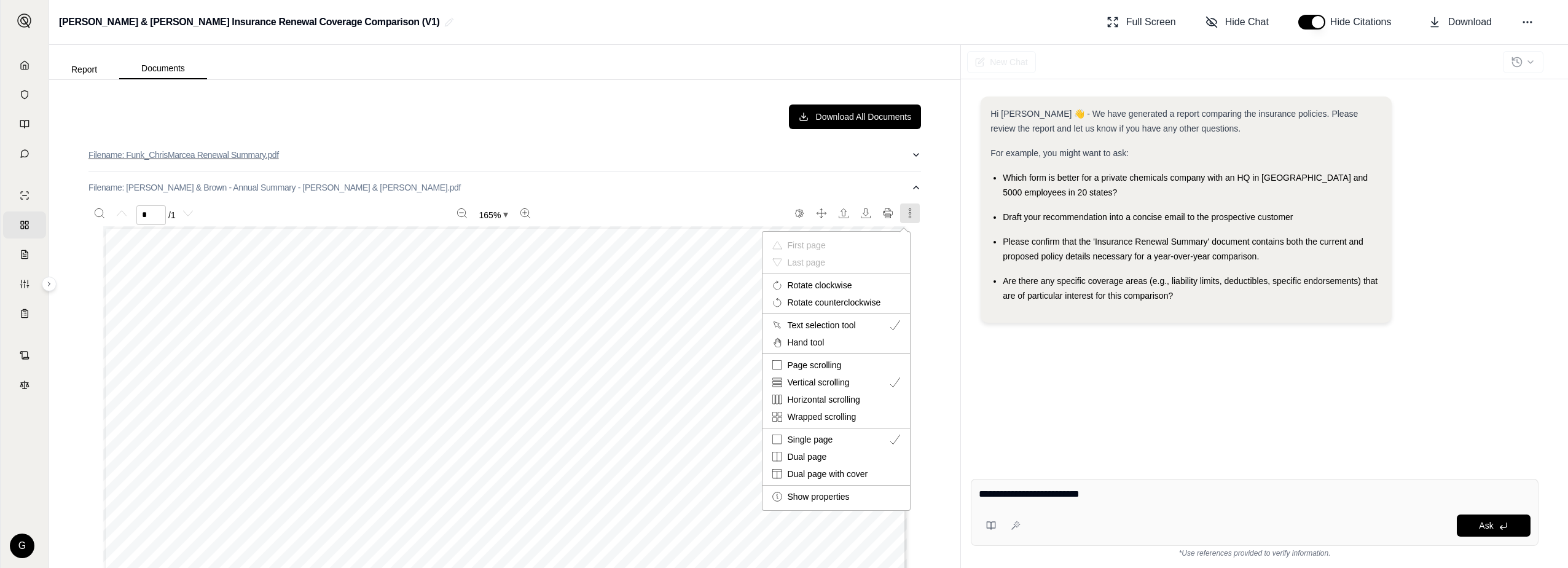
click at [672, 145] on div at bounding box center [784, 284] width 1568 height 568
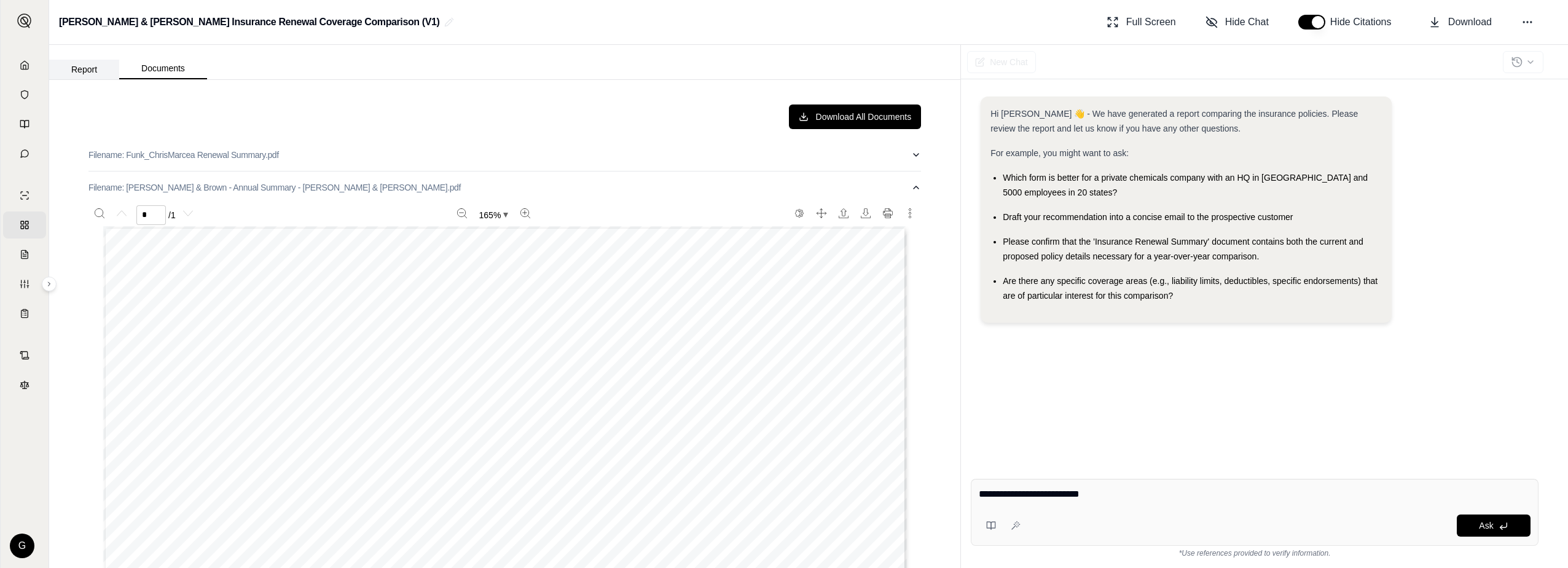
click at [79, 69] on button "Report" at bounding box center [84, 69] width 70 height 20
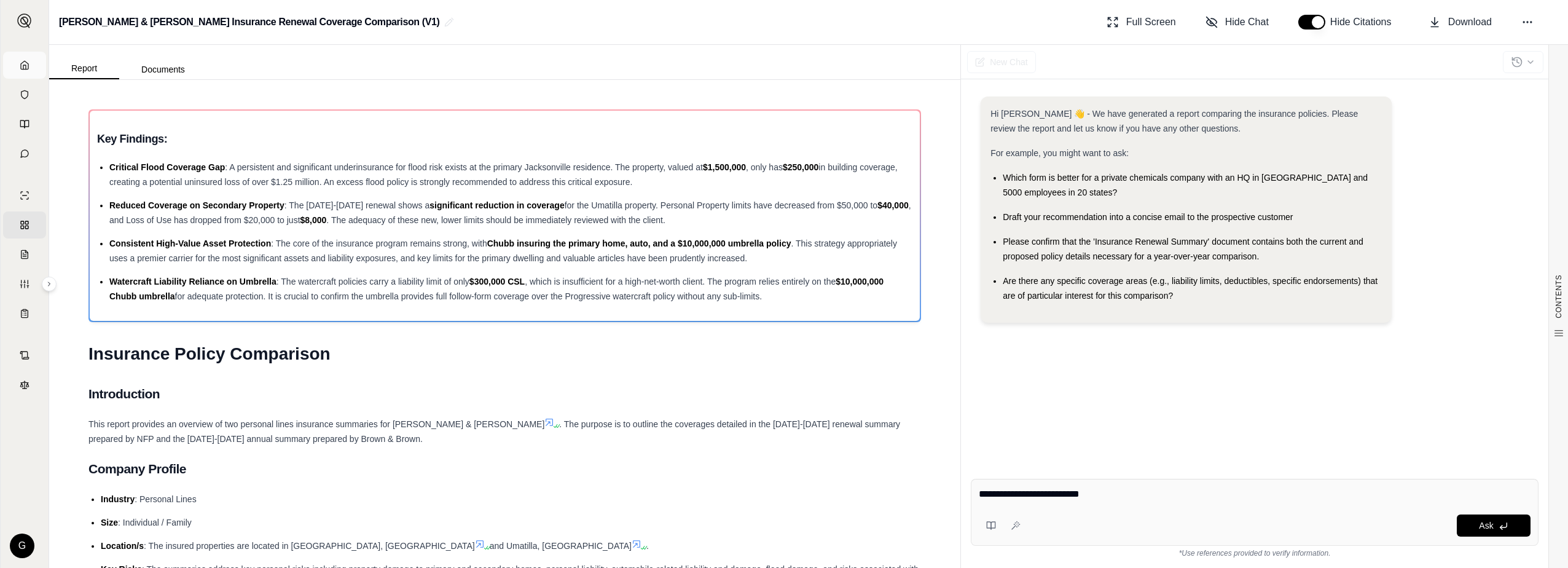
click at [21, 65] on link "Home" at bounding box center [24, 65] width 43 height 27
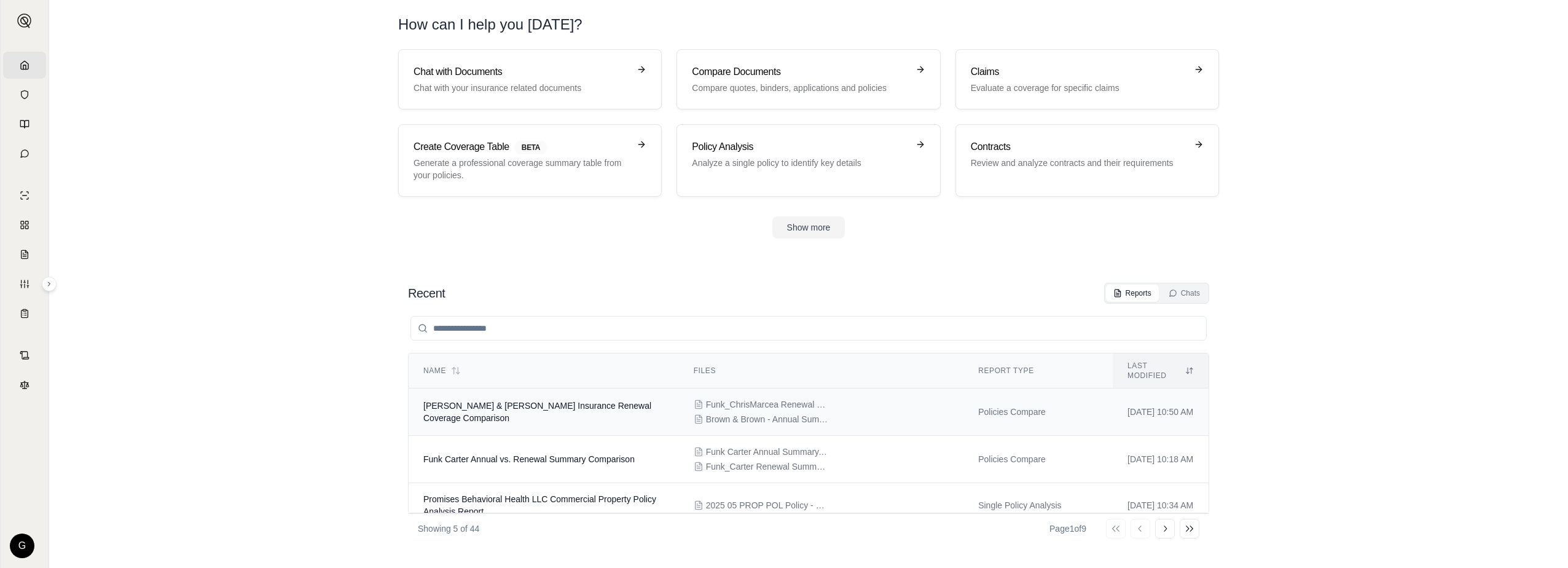
click at [572, 401] on span "[PERSON_NAME] & [PERSON_NAME] Insurance Renewal Coverage Comparison" at bounding box center [537, 412] width 228 height 22
click at [734, 92] on p "Compare quotes, binders, applications and policies" at bounding box center [800, 87] width 215 height 12
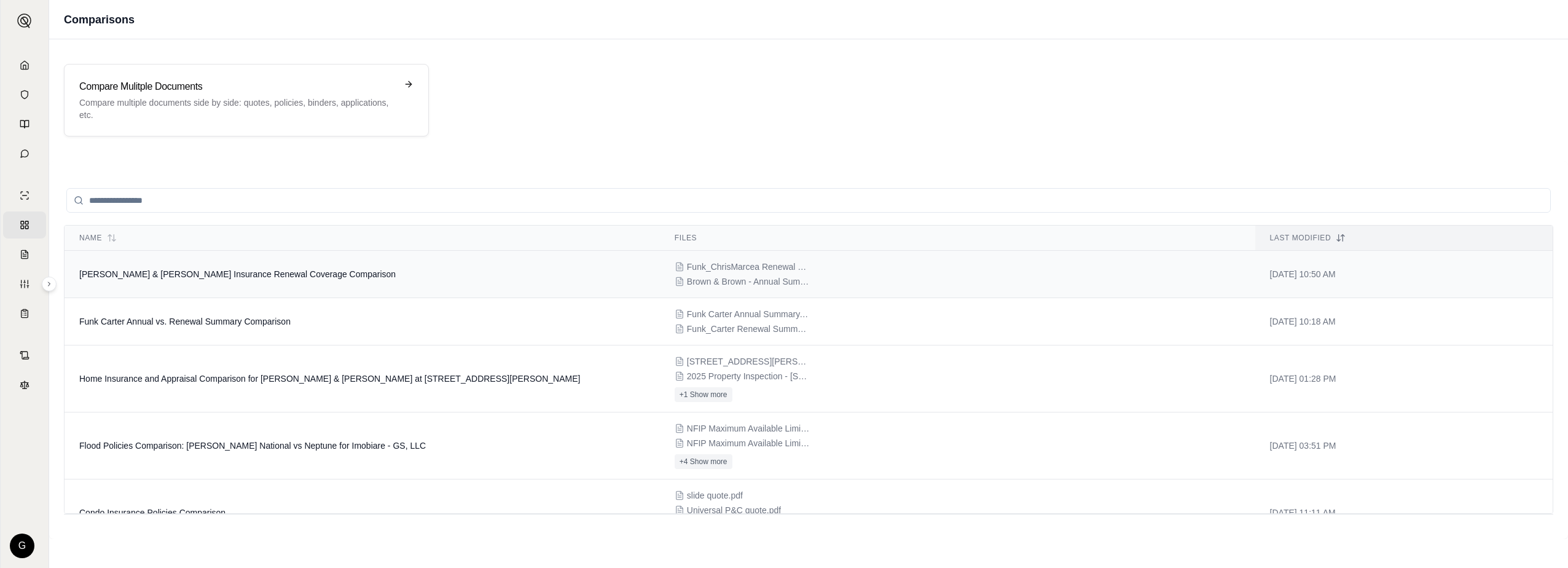
click at [1281, 273] on td "[DATE] 10:50 AM" at bounding box center [1404, 275] width 298 height 47
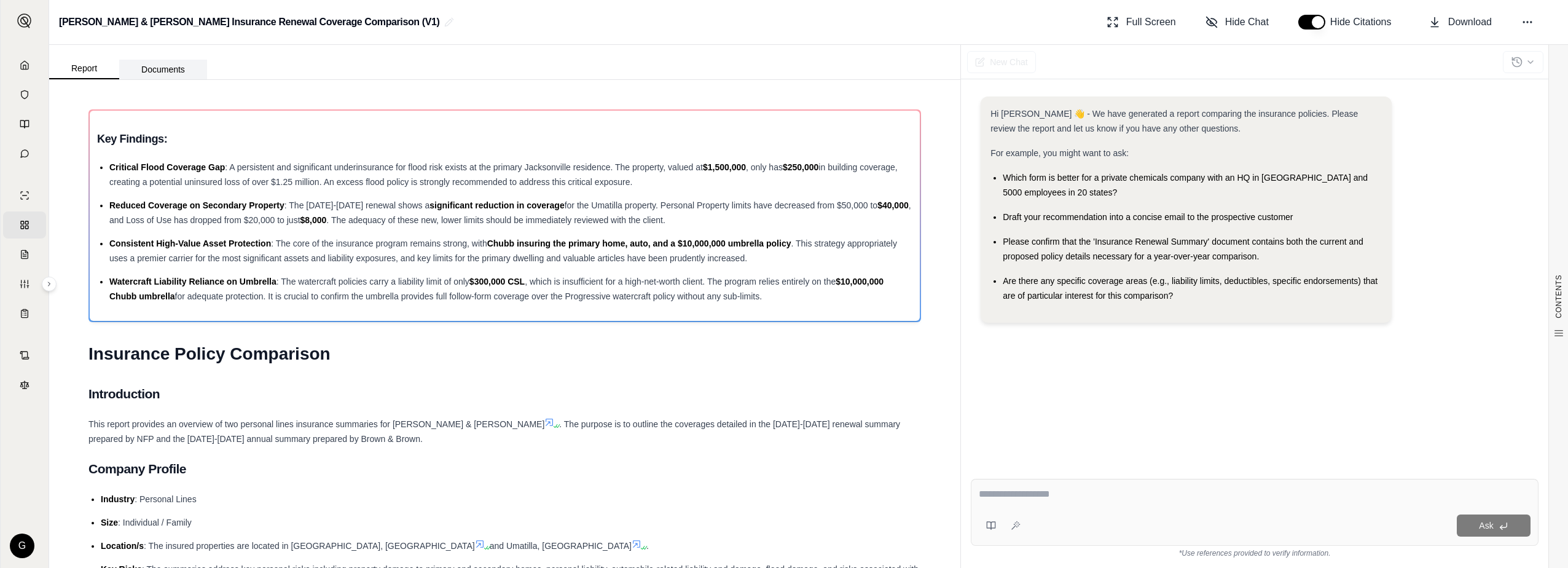
click at [157, 72] on button "Documents" at bounding box center [163, 69] width 88 height 20
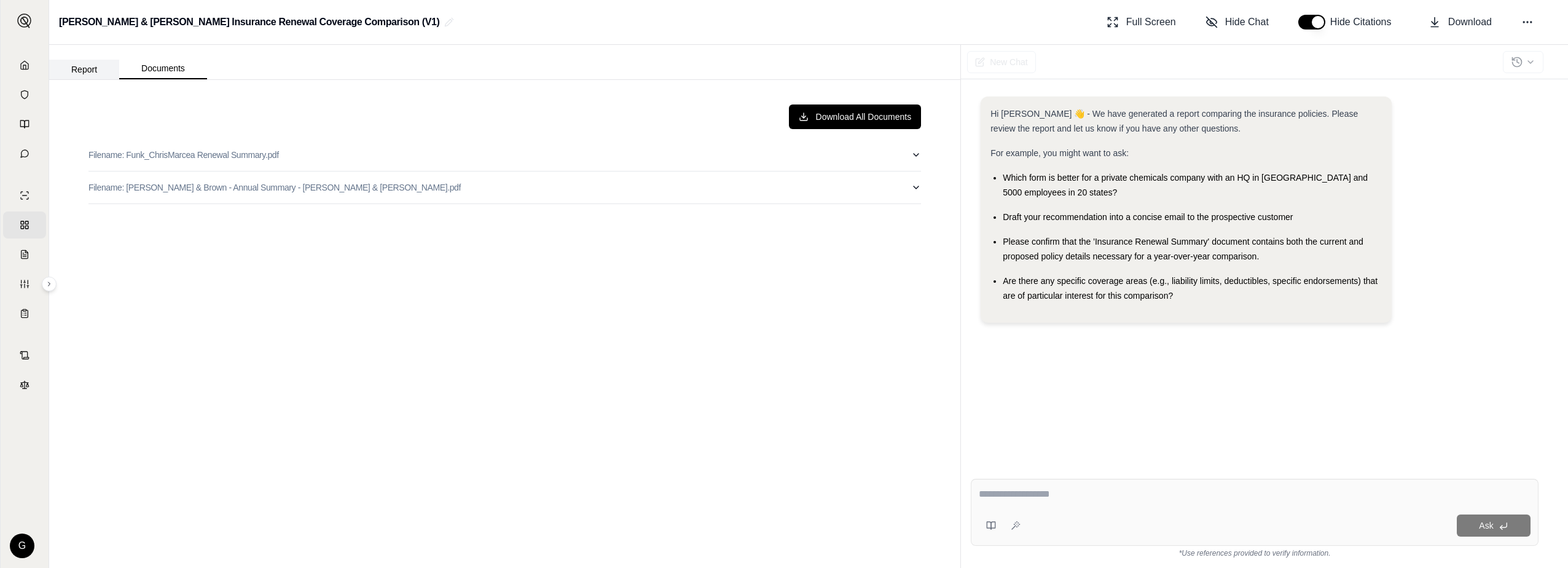
click at [81, 74] on button "Report" at bounding box center [84, 69] width 70 height 20
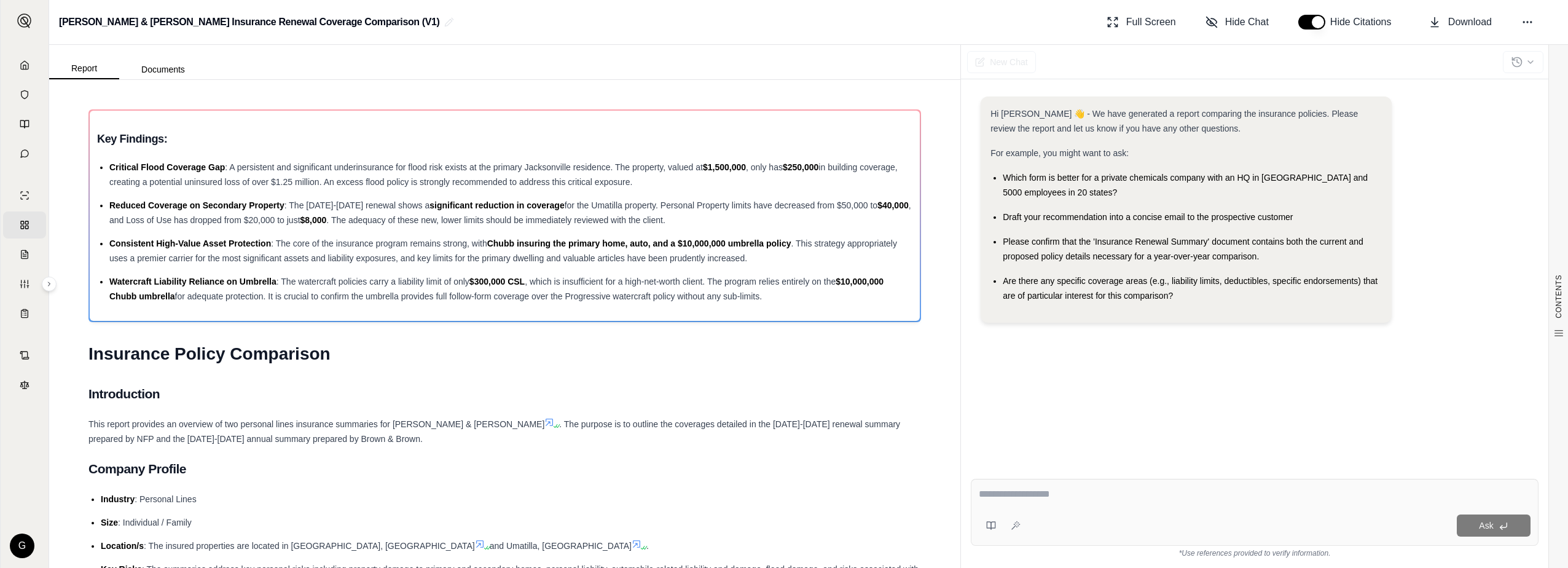
click at [1084, 504] on div at bounding box center [1254, 497] width 552 height 19
click at [1064, 494] on textarea at bounding box center [1254, 494] width 552 height 15
click at [1197, 490] on textarea at bounding box center [1254, 494] width 552 height 15
type textarea "**********"
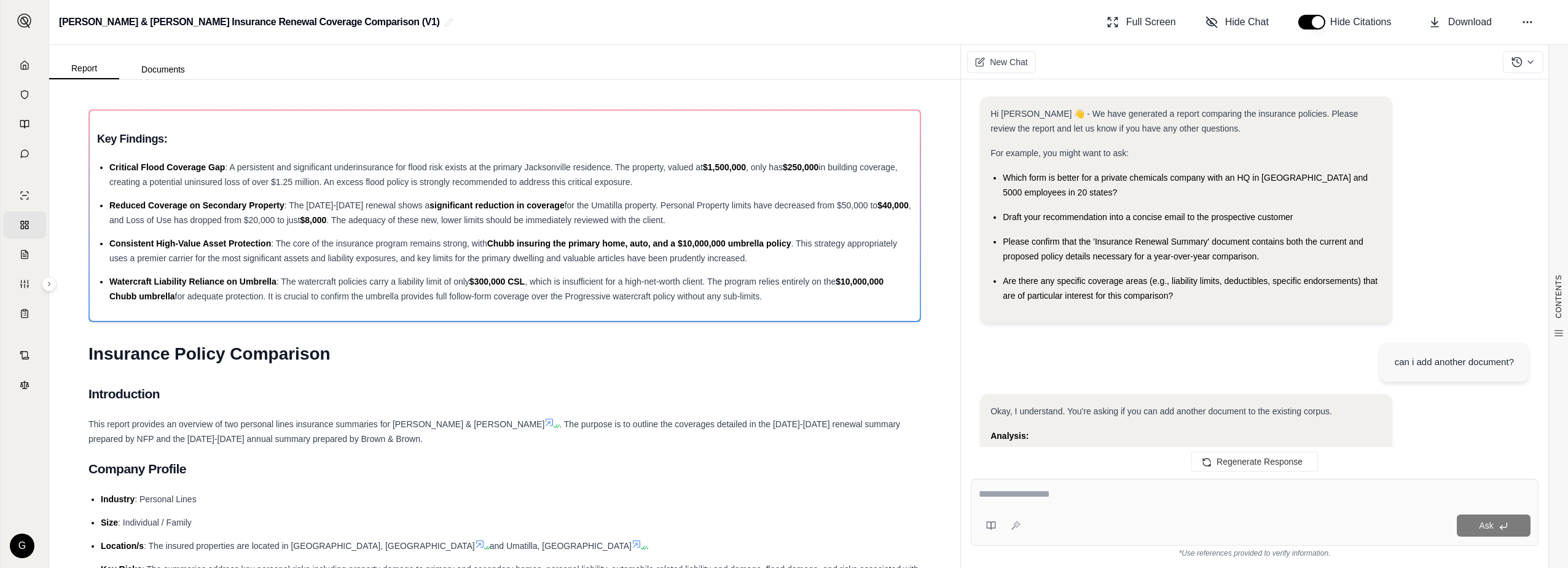
scroll to position [302, 0]
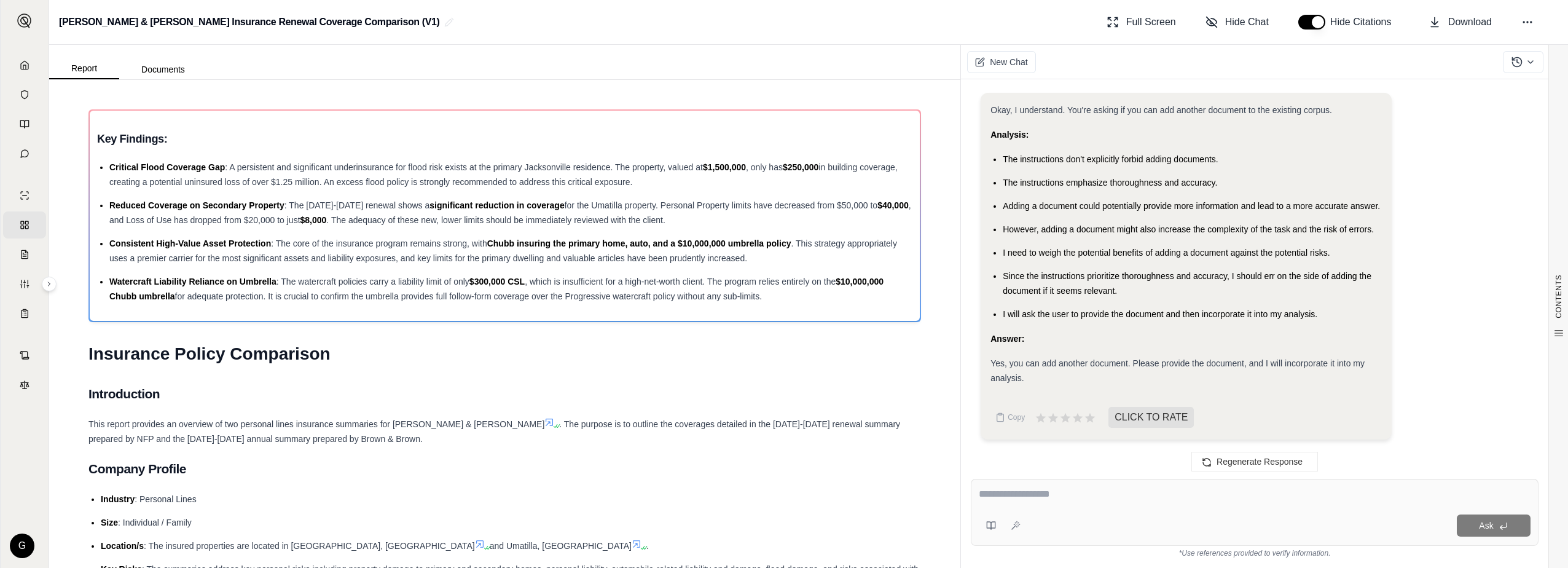
click at [1057, 495] on textarea at bounding box center [1254, 494] width 552 height 15
click at [991, 525] on icon at bounding box center [993, 526] width 4 height 7
click at [1016, 526] on icon at bounding box center [1015, 526] width 10 height 10
click at [173, 72] on button "Documents" at bounding box center [163, 69] width 88 height 20
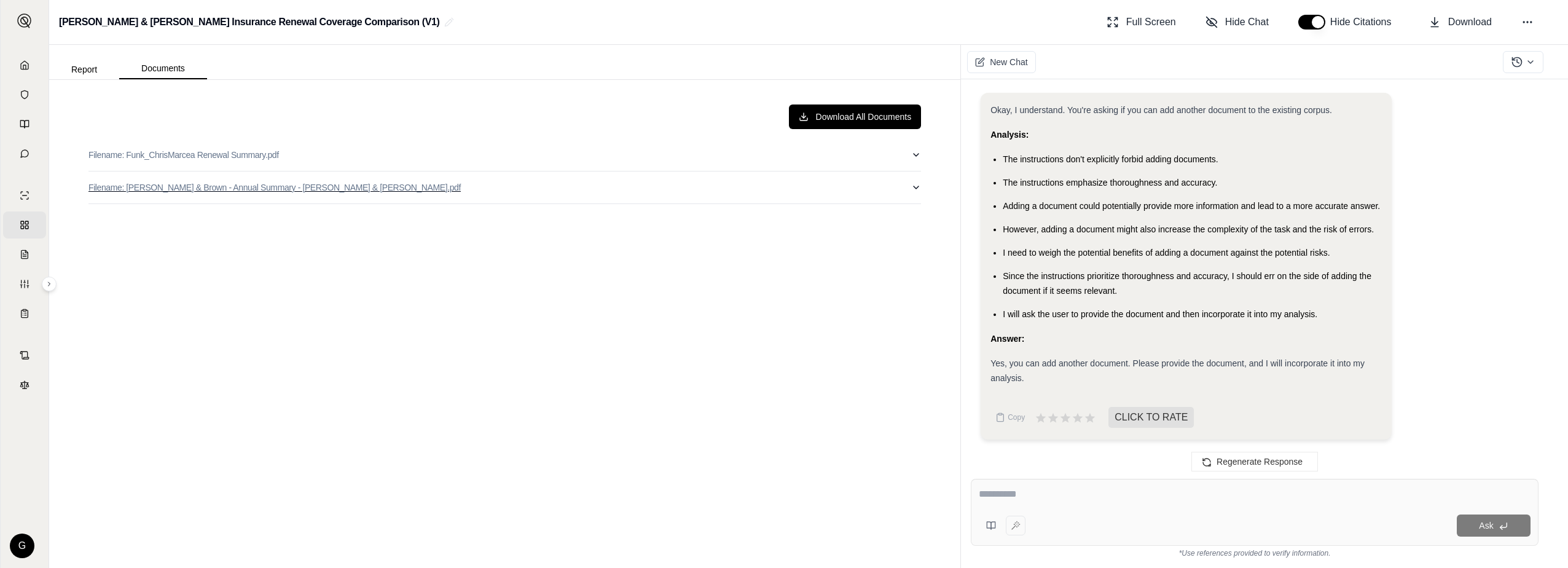
click at [768, 200] on button "Filename: [PERSON_NAME] & Brown - Annual Summary - [PERSON_NAME] & [PERSON_NAME…" at bounding box center [505, 187] width 832 height 32
click at [905, 212] on icon "More actions" at bounding box center [909, 213] width 10 height 10
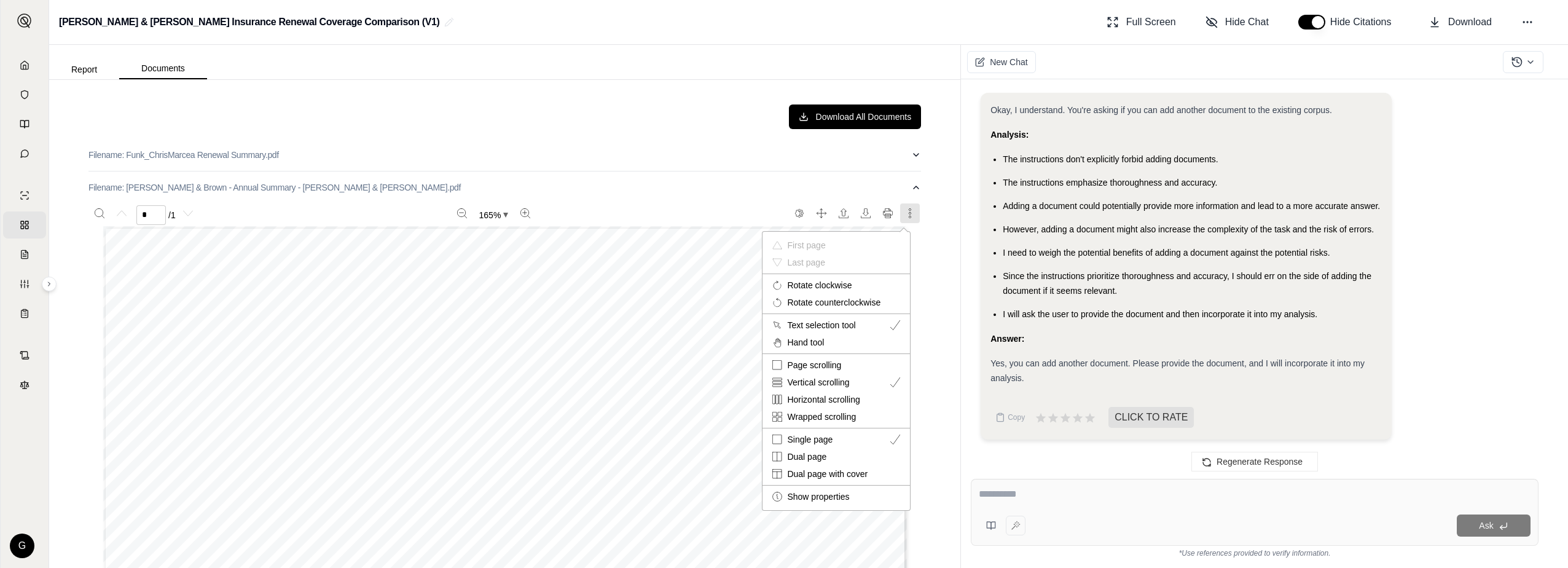
click at [81, 75] on div at bounding box center [784, 284] width 1568 height 568
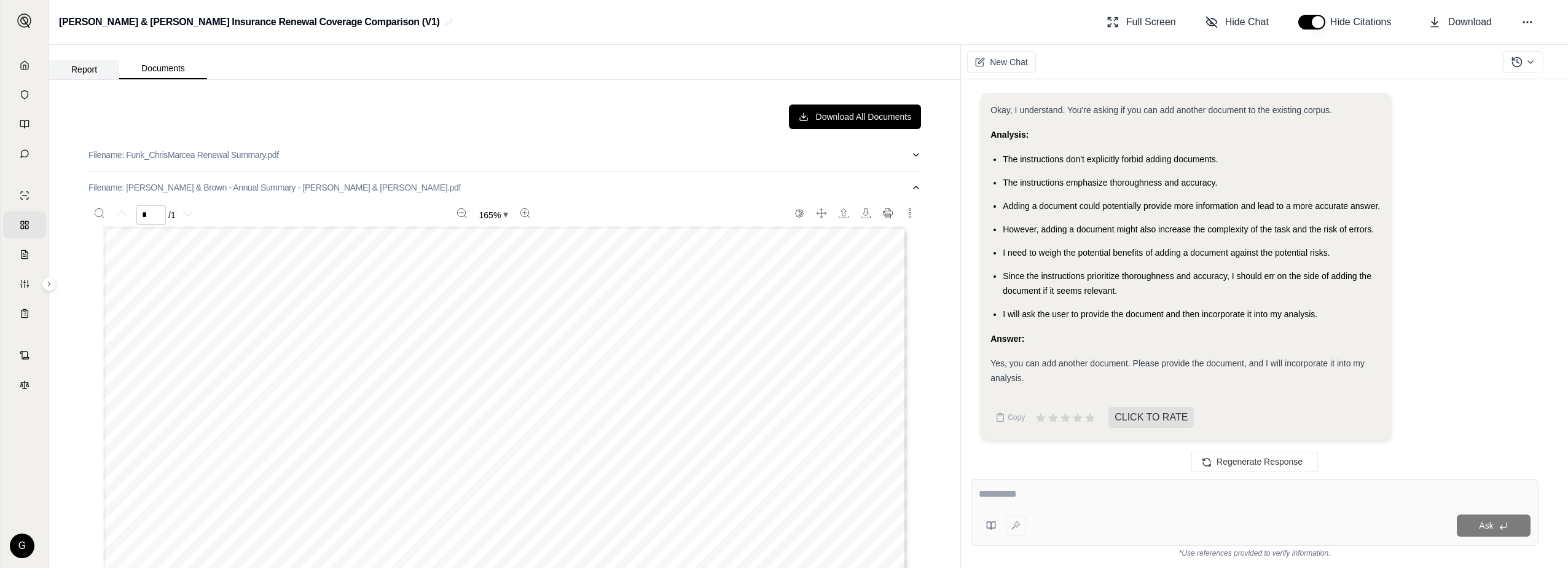
click at [80, 68] on button "Report" at bounding box center [84, 69] width 70 height 20
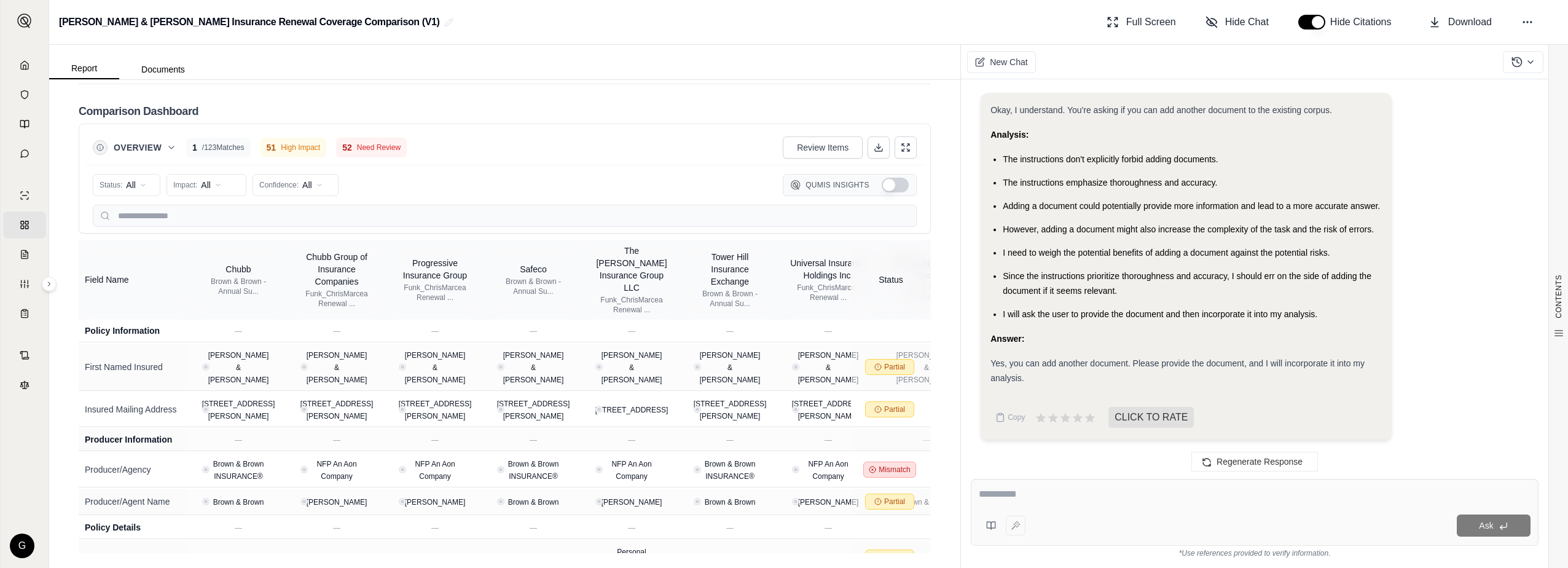
scroll to position [2282, 0]
click at [1522, 61] on icon at bounding box center [1517, 62] width 12 height 12
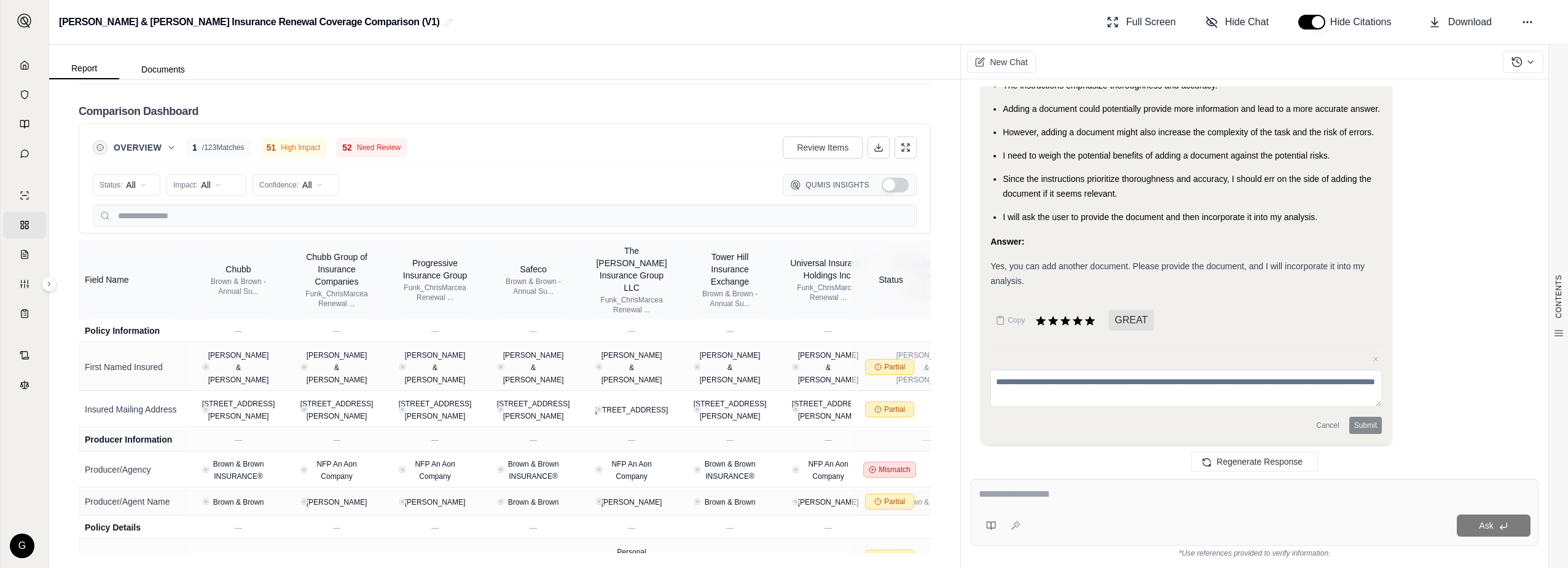
scroll to position [403, 0]
drag, startPoint x: 1062, startPoint y: 501, endPoint x: 1058, endPoint y: 471, distance: 30.3
click at [1061, 499] on textarea at bounding box center [1254, 494] width 552 height 15
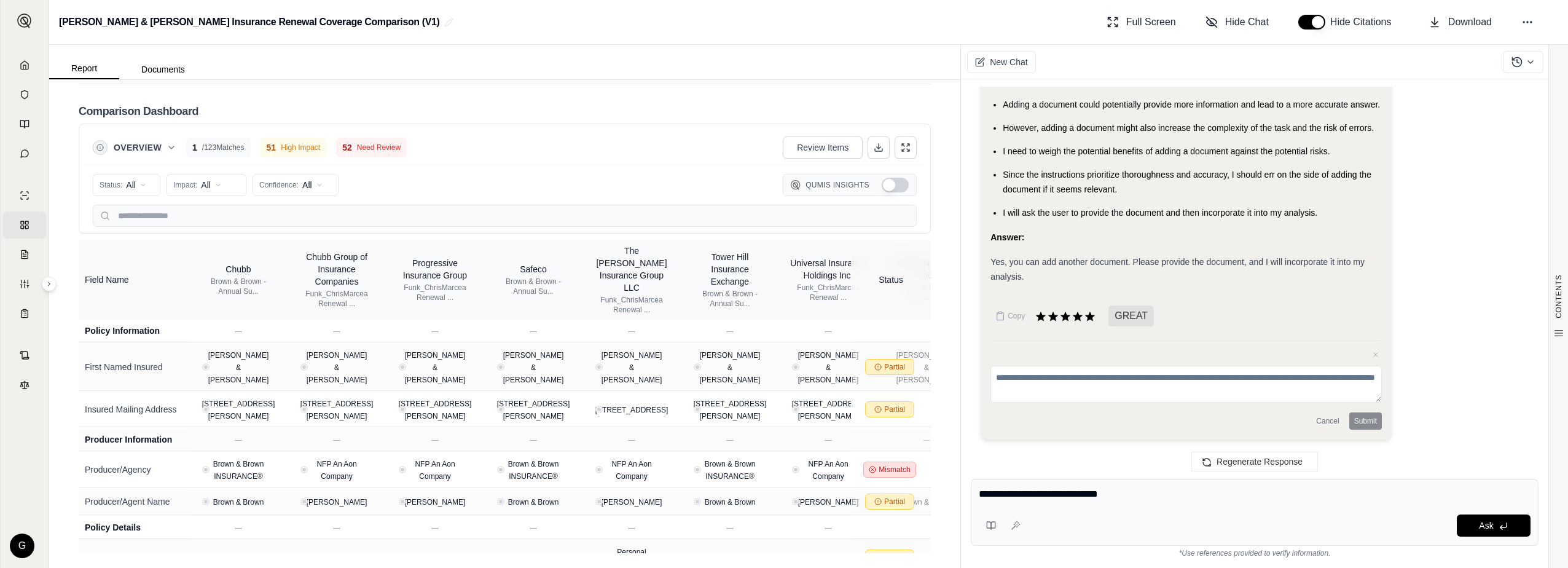
type textarea "**********"
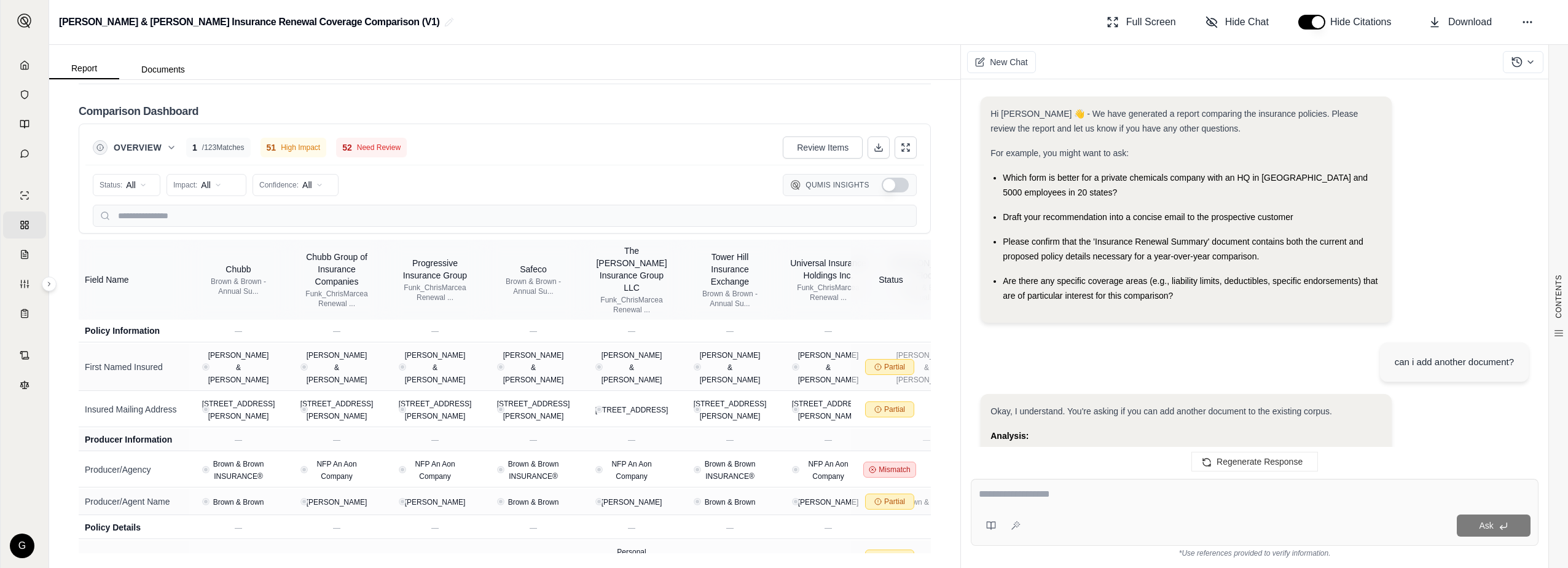
scroll to position [734, 0]
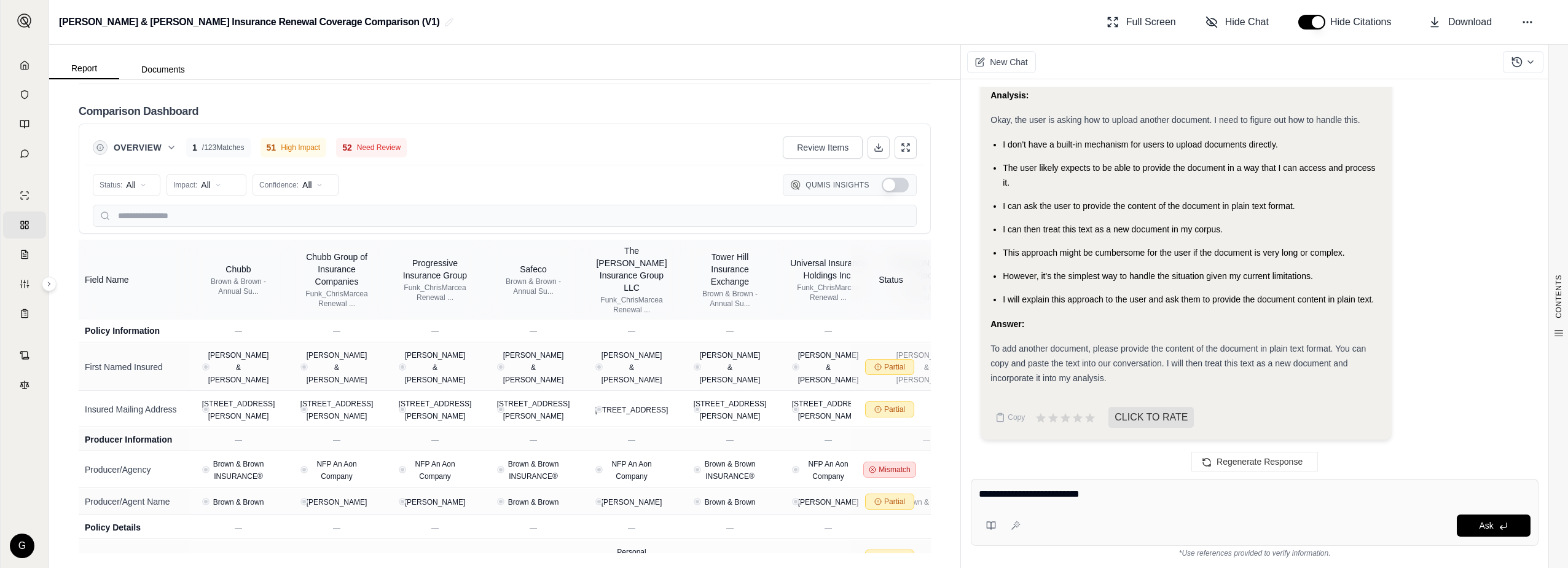
type textarea "**********"
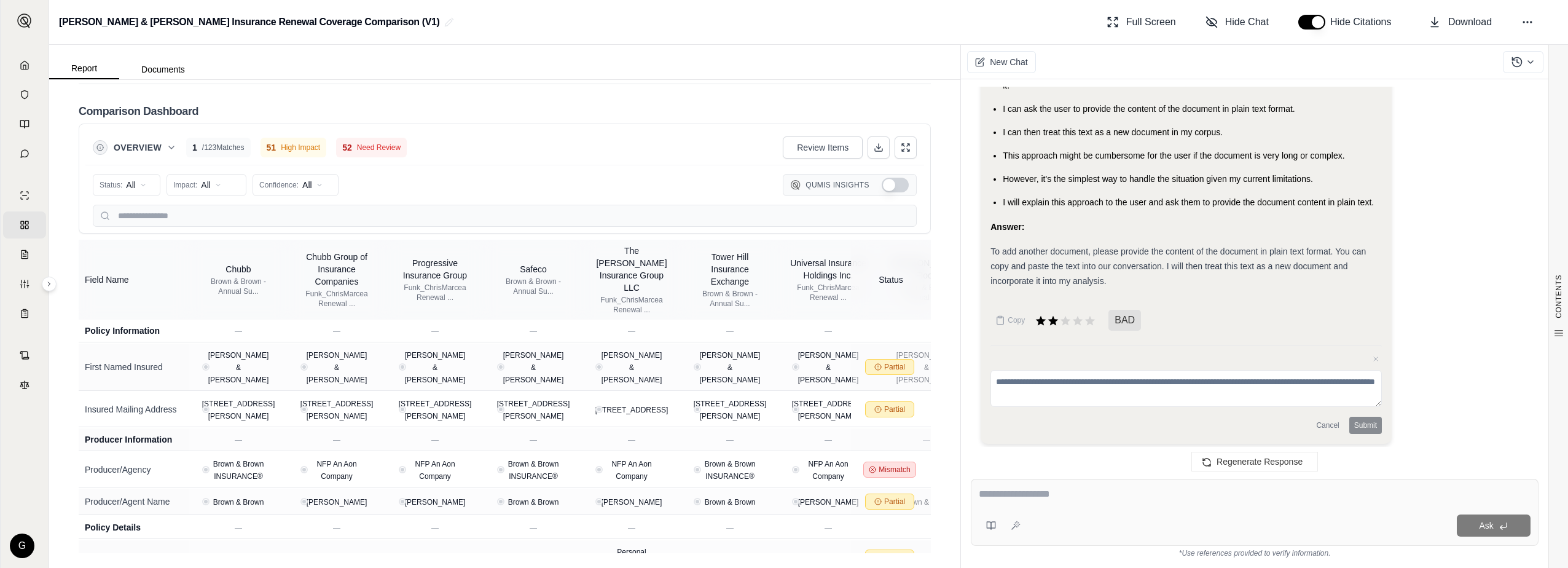
scroll to position [836, 0]
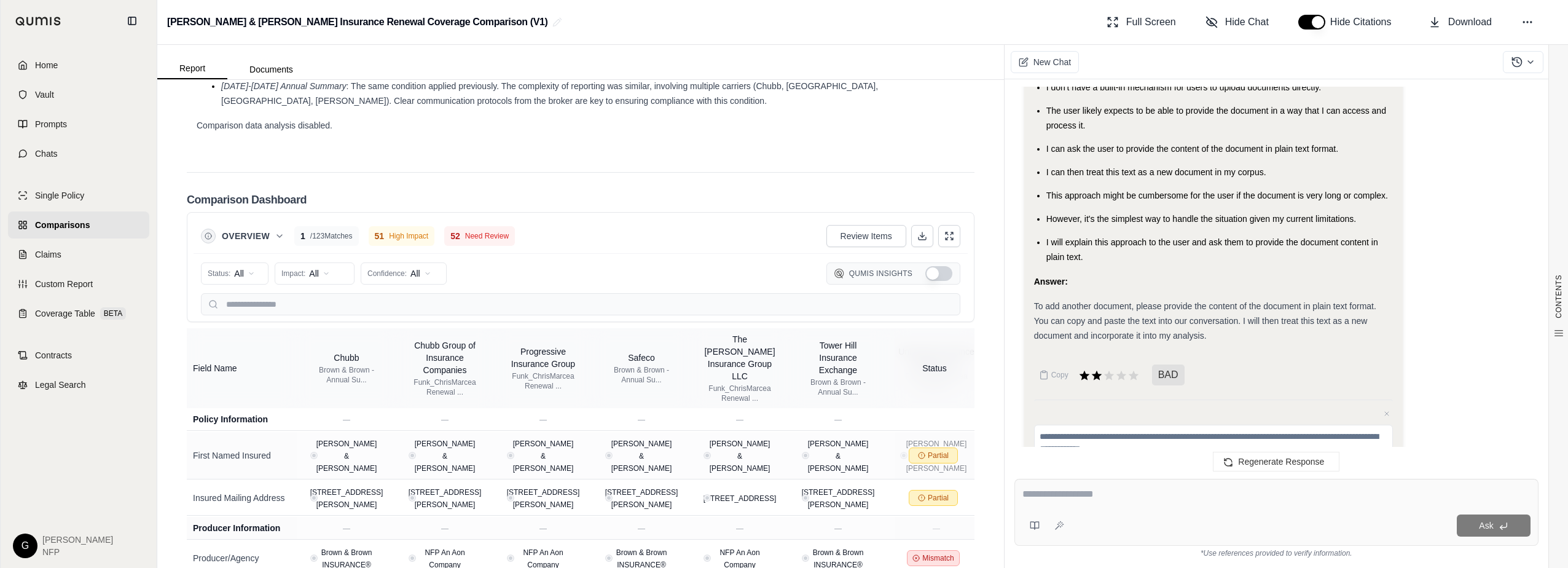
click at [19, 73] on link "Home" at bounding box center [78, 65] width 141 height 27
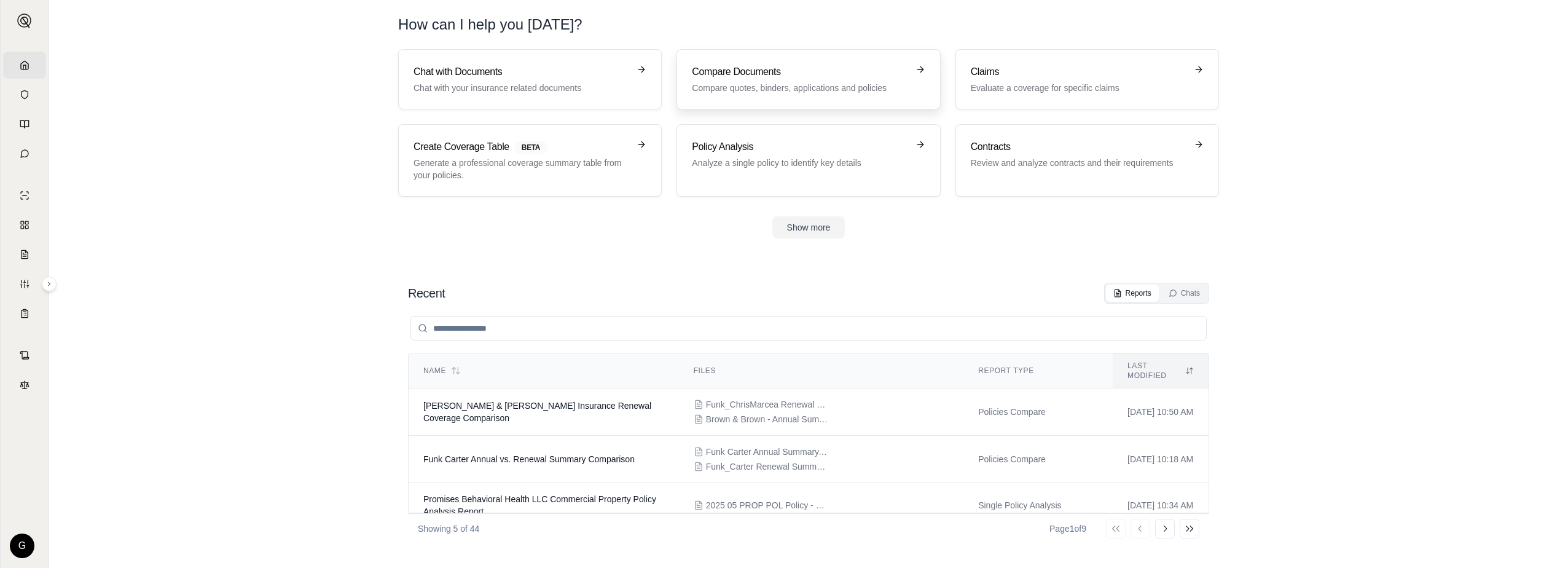
click at [738, 61] on link "Compare Documents Compare quotes, binders, applications and policies" at bounding box center [808, 80] width 264 height 60
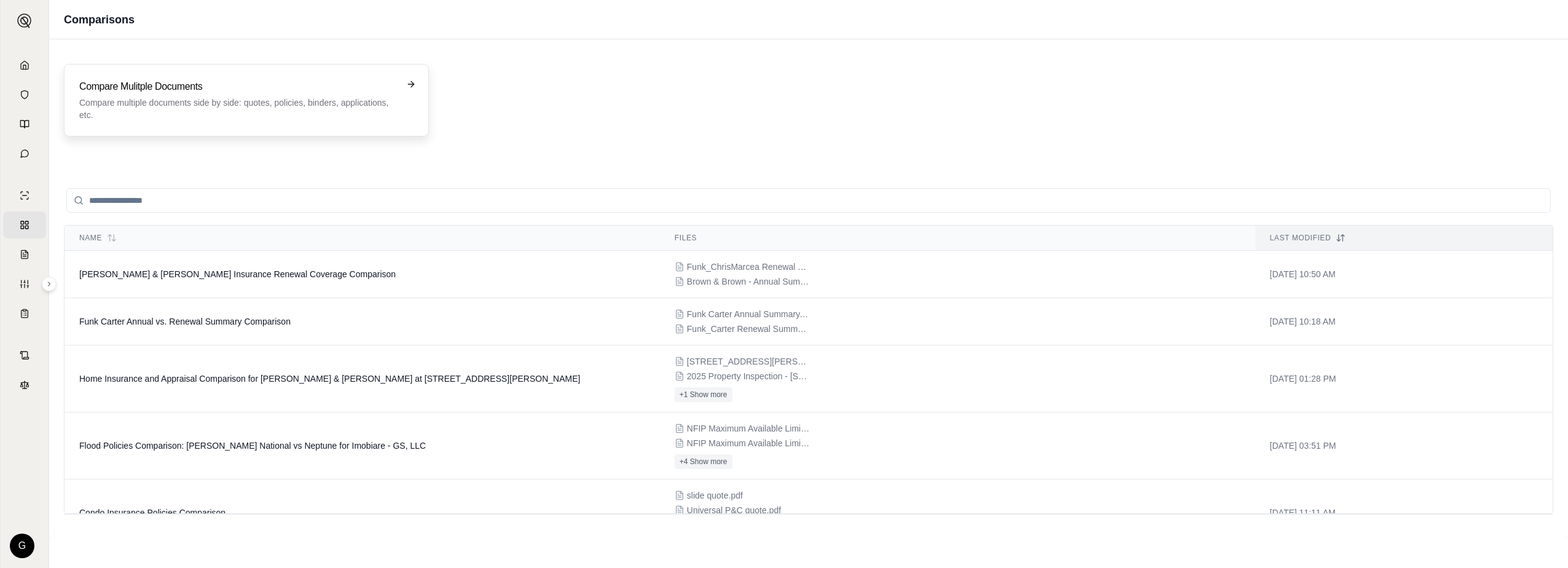
click at [198, 89] on h3 "Compare Mulitple Documents" at bounding box center [238, 87] width 317 height 15
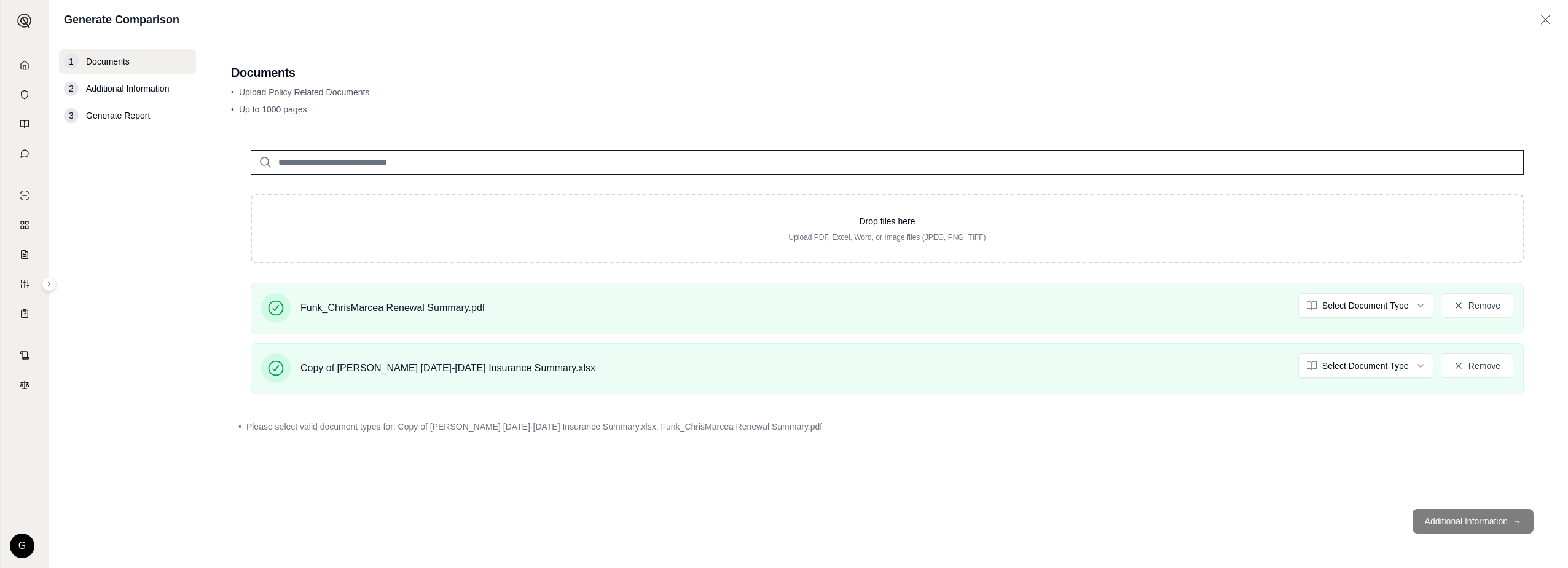
click at [1438, 515] on footer "Additional Information →" at bounding box center [887, 521] width 1313 height 44
click at [1483, 524] on footer "Additional Information →" at bounding box center [887, 521] width 1313 height 44
click at [1365, 304] on html "Home Vault Prompts Chats Single Policy Comparisons Claims Custom Report Coverag…" at bounding box center [784, 284] width 1568 height 568
click at [1344, 374] on html "Home Vault Prompts Chats Single Policy Comparisons Claims Custom Report Coverag…" at bounding box center [784, 284] width 1568 height 568
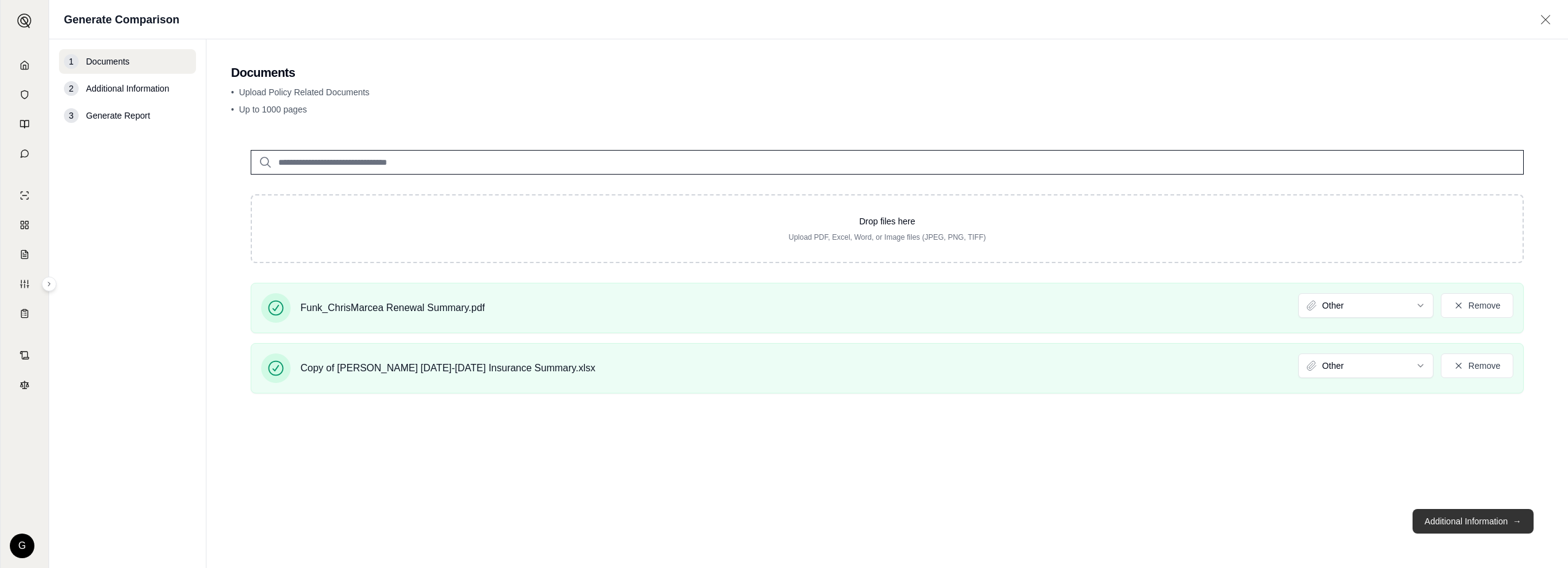
click at [1456, 521] on button "Additional Information →" at bounding box center [1473, 521] width 121 height 24
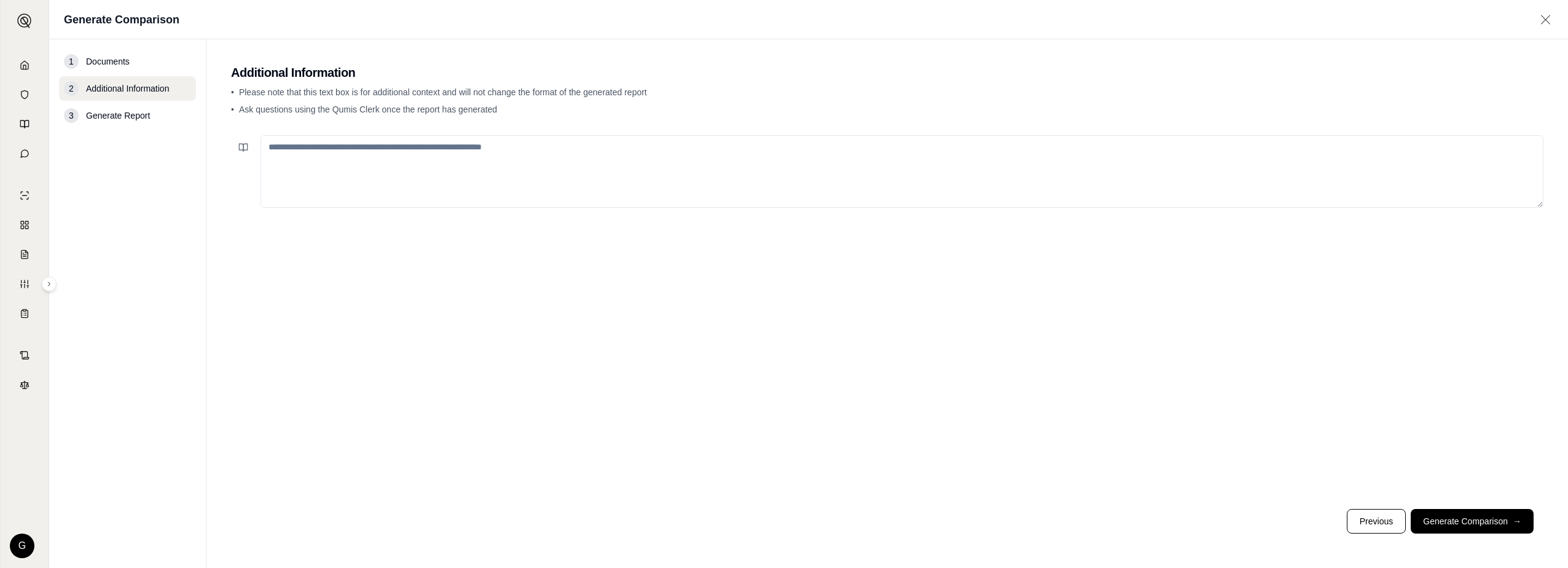
click at [398, 150] on textarea at bounding box center [902, 171] width 1283 height 73
drag, startPoint x: 331, startPoint y: 148, endPoint x: 369, endPoint y: 148, distance: 38.0
click at [369, 148] on textarea "**********" at bounding box center [902, 171] width 1283 height 73
click at [384, 149] on textarea "**********" at bounding box center [902, 171] width 1283 height 73
click at [458, 144] on textarea "**********" at bounding box center [902, 171] width 1283 height 73
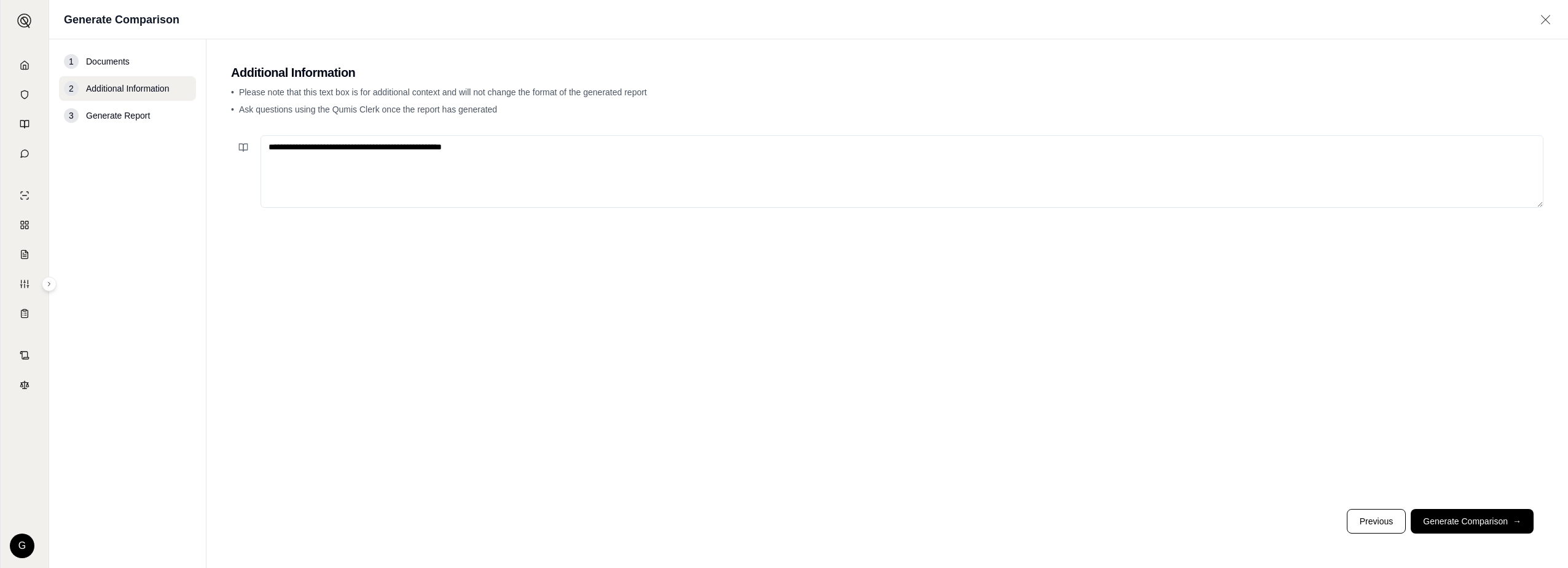
click at [456, 148] on textarea "**********" at bounding box center [902, 171] width 1283 height 73
click at [518, 144] on textarea "**********" at bounding box center [902, 171] width 1283 height 73
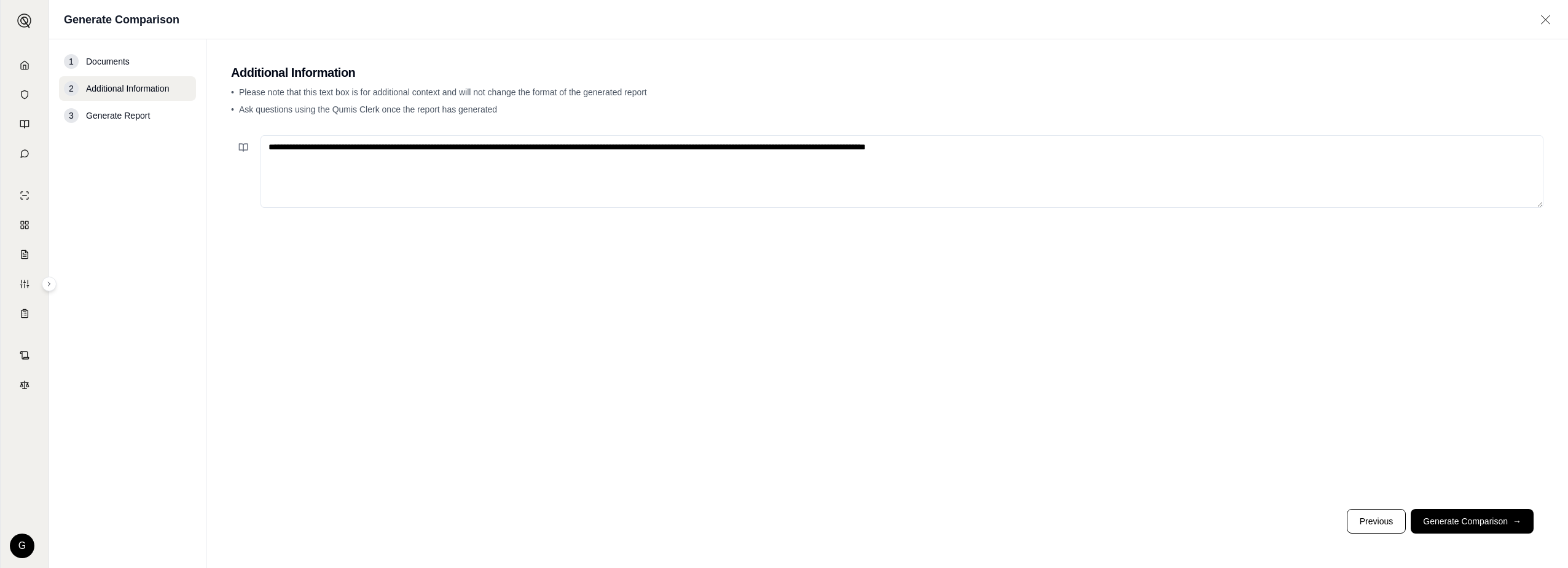
type textarea "**********"
click at [1505, 506] on footer "Previous Generate Comparison →" at bounding box center [887, 521] width 1313 height 44
click at [1503, 517] on button "Generate Comparison →" at bounding box center [1472, 521] width 123 height 24
